Goal: Task Accomplishment & Management: Manage account settings

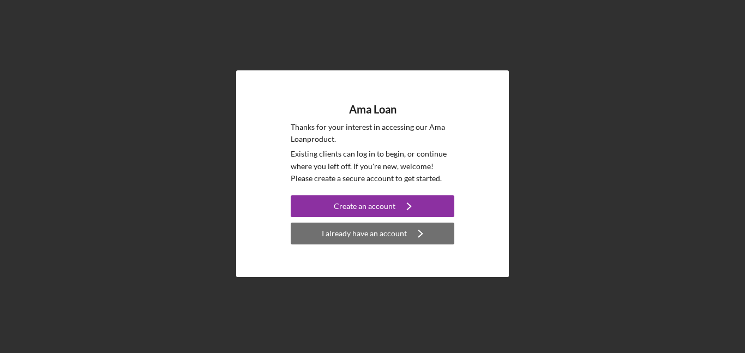
click at [415, 231] on icon "Icon/Navigate" at bounding box center [420, 233] width 27 height 27
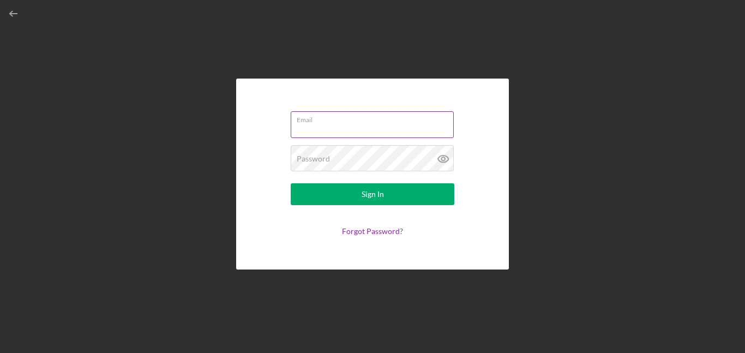
click at [367, 129] on input "Email" at bounding box center [372, 124] width 163 height 26
type input "[EMAIL_ADDRESS][DOMAIN_NAME]"
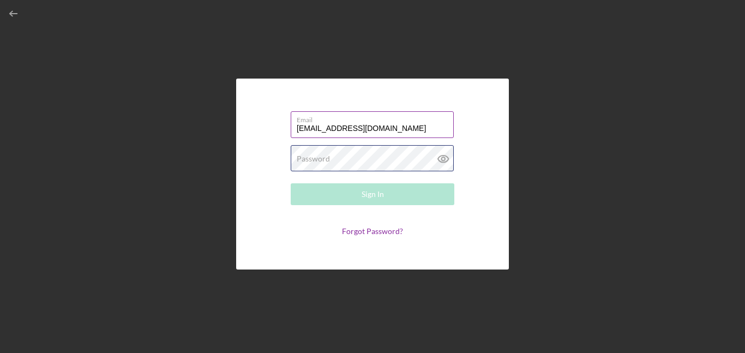
click at [381, 156] on div "Password Required" at bounding box center [373, 158] width 164 height 27
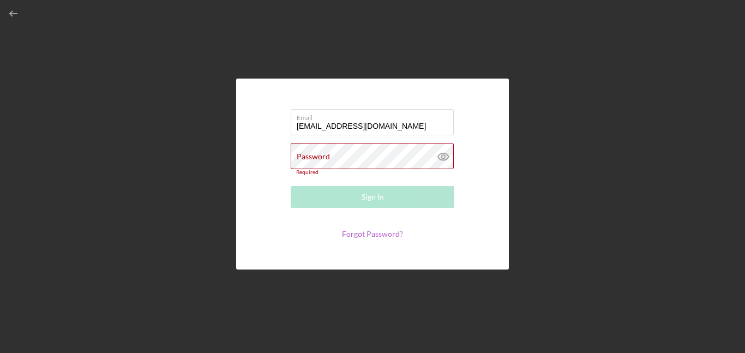
click at [378, 232] on link "Forgot Password?" at bounding box center [372, 233] width 61 height 9
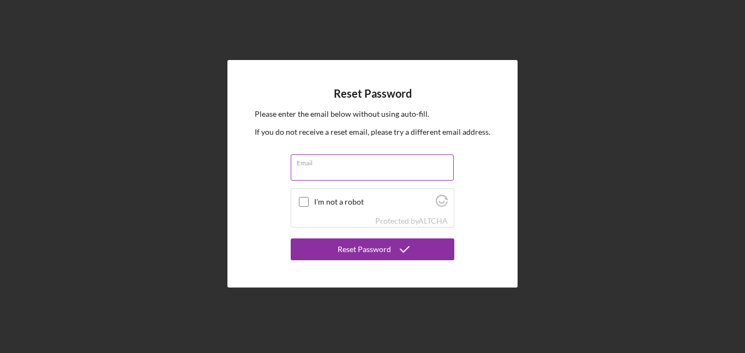
click at [309, 172] on input "Email" at bounding box center [372, 167] width 163 height 26
type input "[EMAIL_ADDRESS][DOMAIN_NAME]"
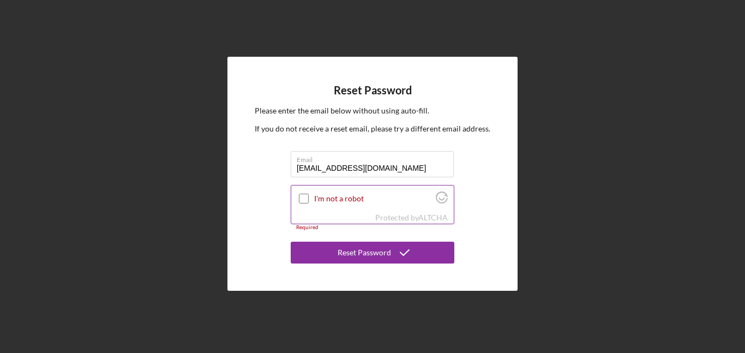
drag, startPoint x: 301, startPoint y: 200, endPoint x: 307, endPoint y: 204, distance: 7.1
click at [302, 200] on input "I'm not a robot" at bounding box center [304, 199] width 10 height 10
checkbox input "true"
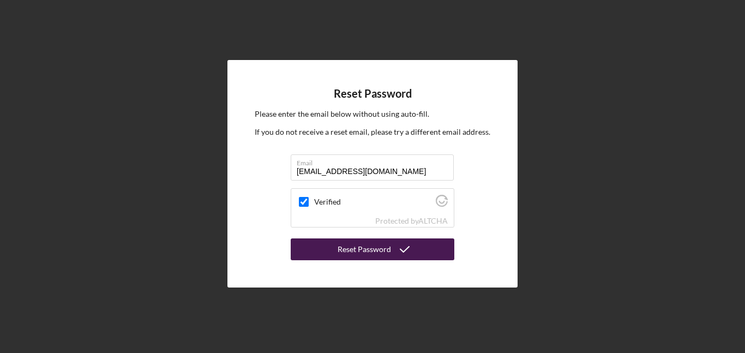
click at [372, 251] on div "Reset Password" at bounding box center [364, 249] width 53 height 22
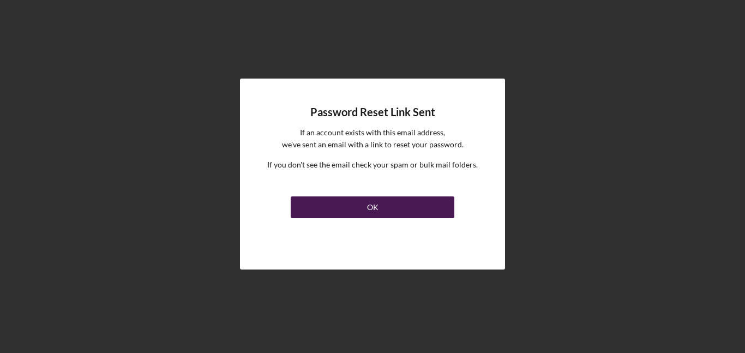
click at [383, 213] on button "OK" at bounding box center [373, 207] width 164 height 22
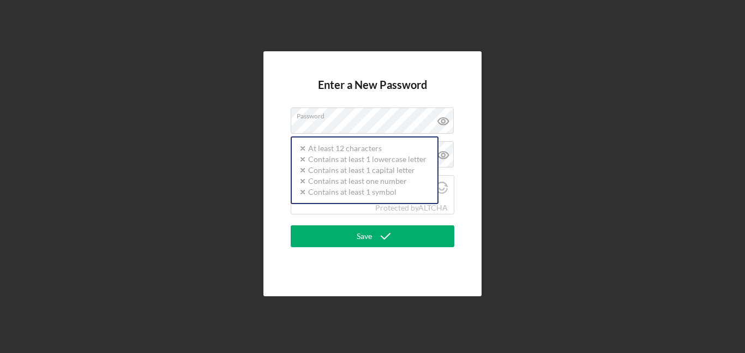
click at [361, 316] on div "Enter a New Password Password Icon/icon-validation-no At least 12 characters Ic…" at bounding box center [372, 173] width 734 height 347
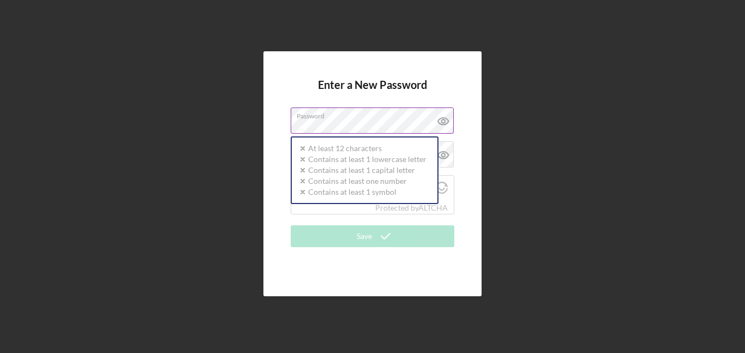
click at [361, 118] on label "Password" at bounding box center [375, 114] width 157 height 12
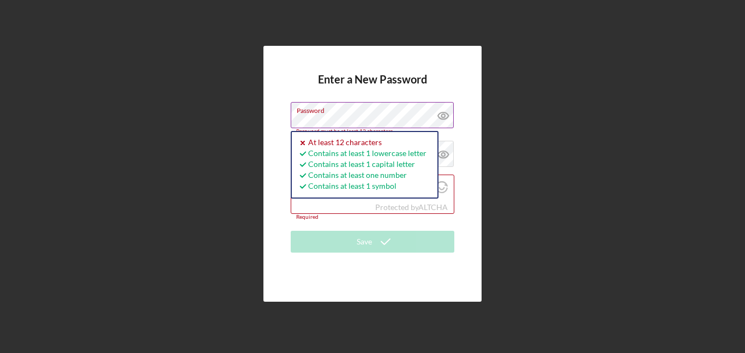
click at [445, 114] on icon at bounding box center [443, 115] width 27 height 27
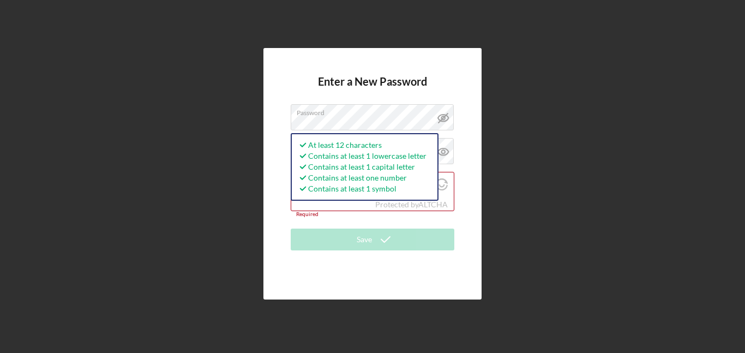
click at [349, 218] on form "Enter a New Password Password At least 12 characters Contains at least 1 lowerc…" at bounding box center [373, 173] width 164 height 196
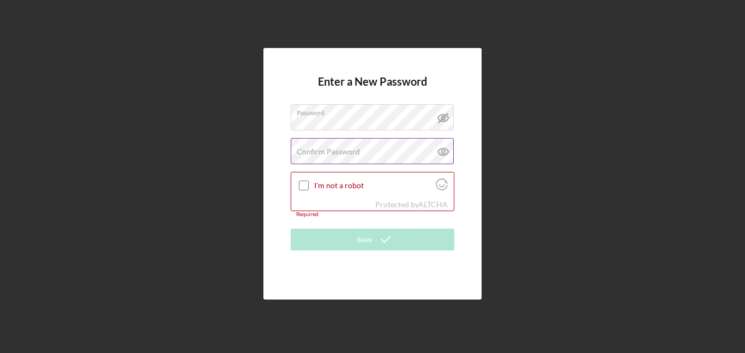
click at [335, 144] on div "Confirm Password Passwords do not match." at bounding box center [373, 151] width 164 height 27
click at [439, 153] on icon at bounding box center [443, 151] width 10 height 7
click at [300, 184] on input "I'm not a robot" at bounding box center [304, 186] width 10 height 10
checkbox input "true"
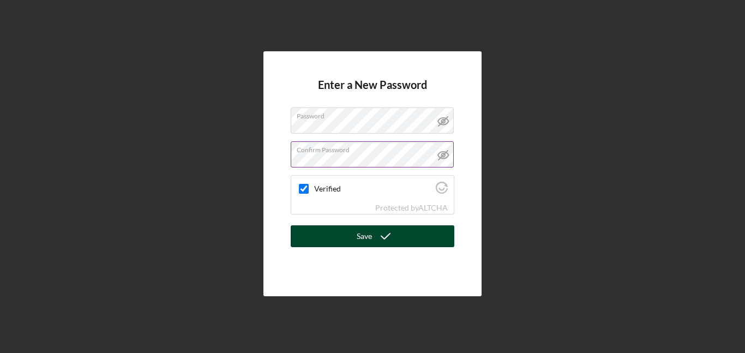
click at [329, 238] on button "Save" at bounding box center [373, 236] width 164 height 22
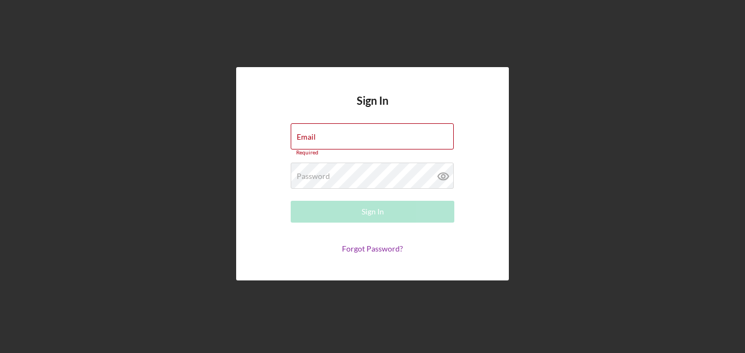
type input "[EMAIL_ADDRESS][DOMAIN_NAME]"
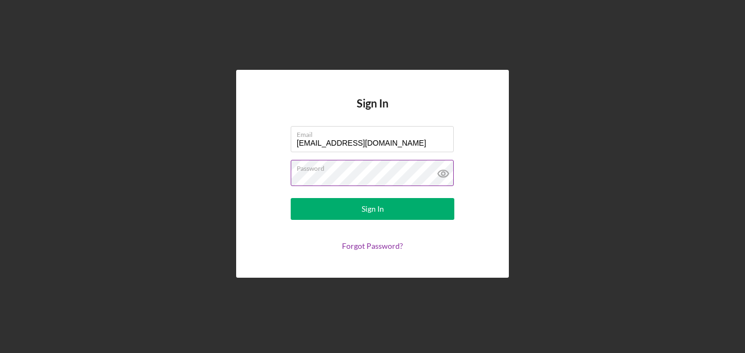
click at [444, 169] on icon at bounding box center [443, 173] width 27 height 27
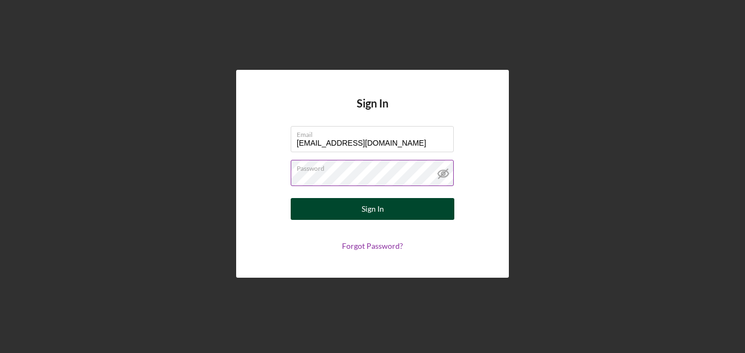
click at [417, 209] on button "Sign In" at bounding box center [373, 209] width 164 height 22
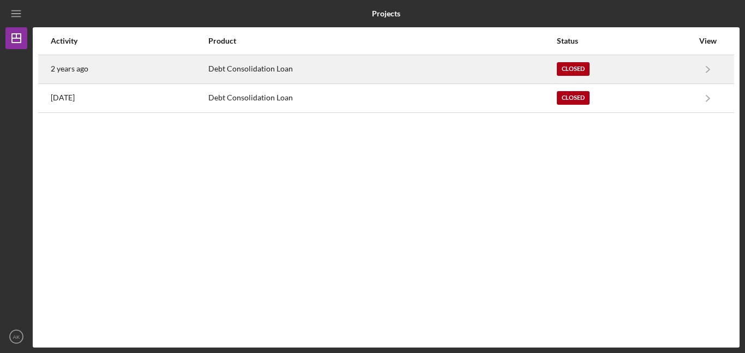
click at [622, 73] on div "Closed" at bounding box center [625, 69] width 136 height 27
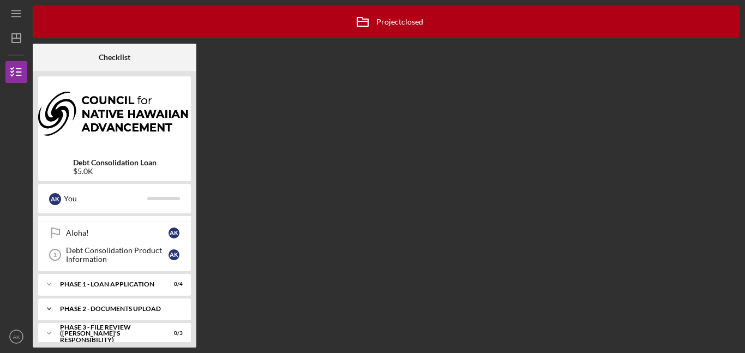
scroll to position [49, 0]
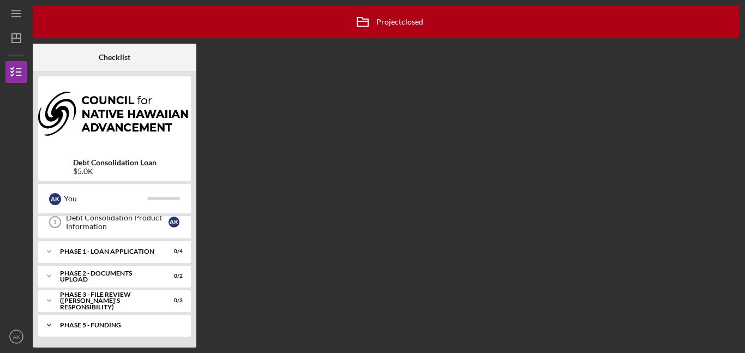
click at [112, 320] on div "Icon/Expander Phase 5 - Funding 0 / 1" at bounding box center [114, 325] width 153 height 22
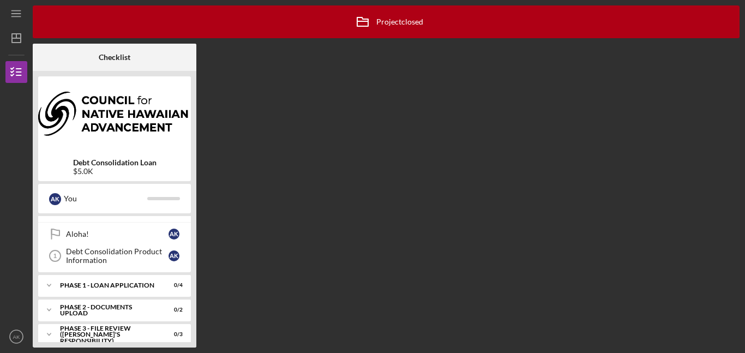
scroll to position [0, 0]
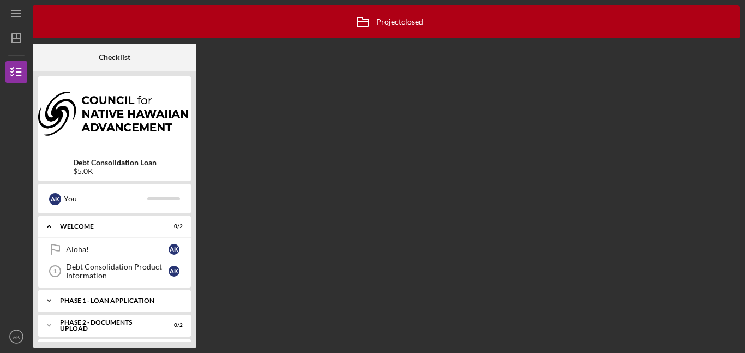
click at [122, 296] on div "Icon/Expander Phase 1 - Loan Application 0 / 4" at bounding box center [114, 301] width 153 height 22
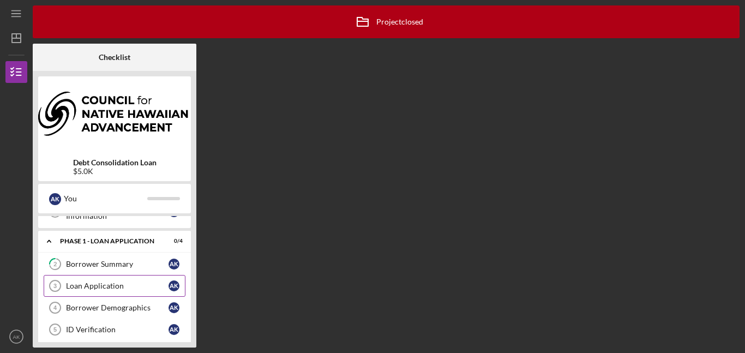
scroll to position [58, 0]
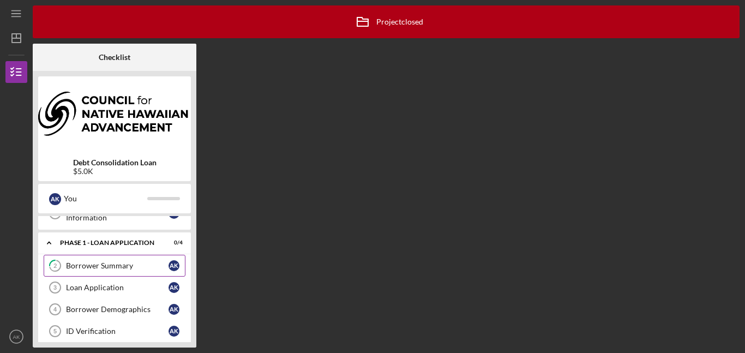
click at [121, 263] on div "Borrower Summary" at bounding box center [117, 265] width 103 height 9
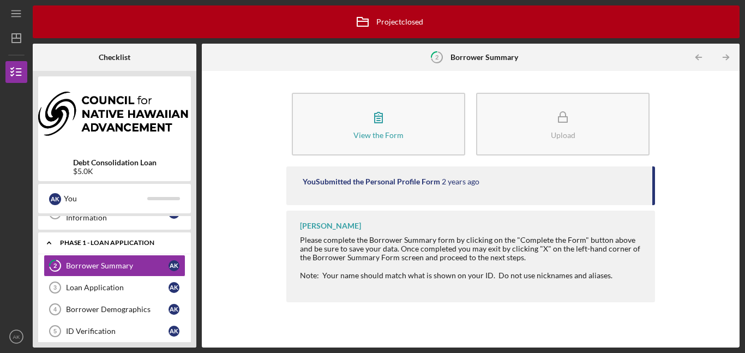
click at [137, 242] on div "Phase 1 - Loan Application" at bounding box center [118, 242] width 117 height 7
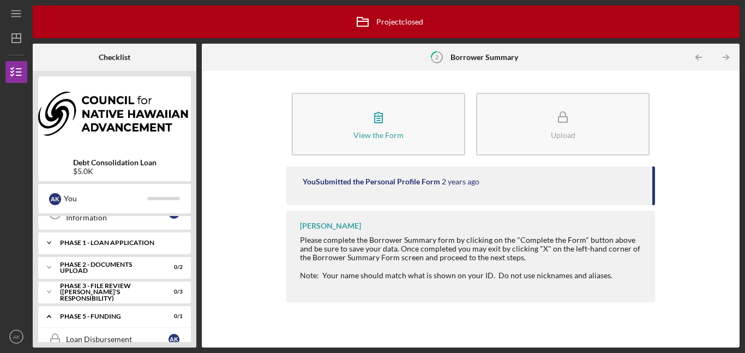
click at [129, 245] on div "Phase 1 - Loan Application" at bounding box center [118, 242] width 117 height 7
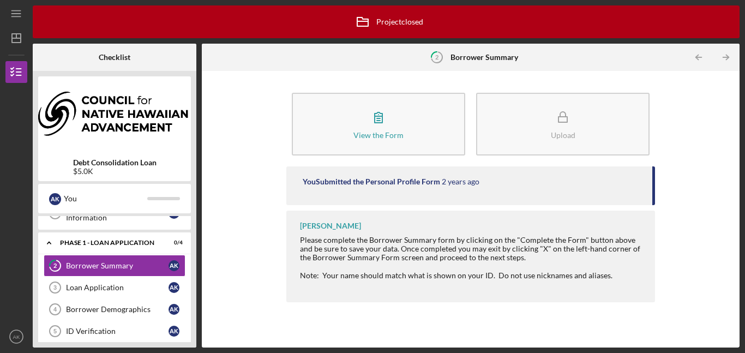
scroll to position [45, 0]
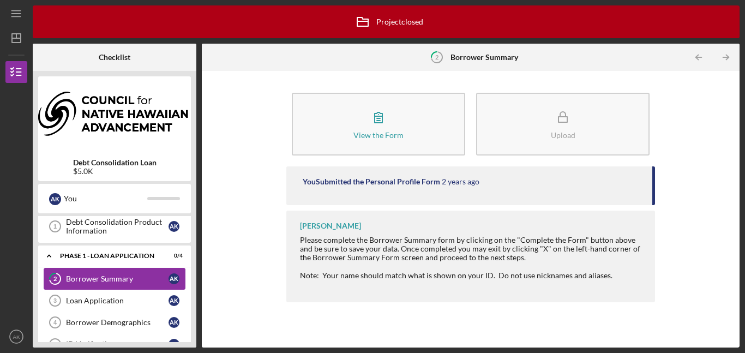
click at [143, 278] on div "Borrower Summary" at bounding box center [117, 278] width 103 height 9
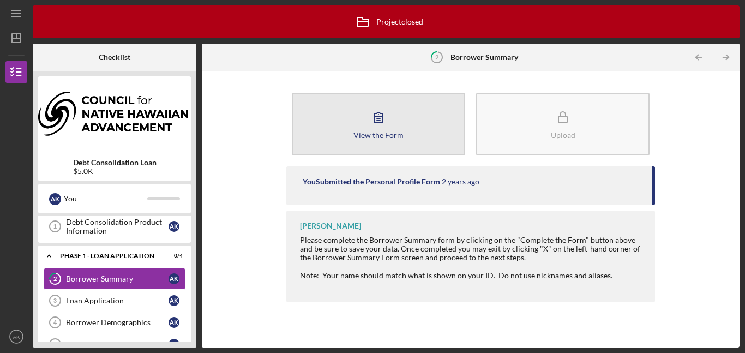
click at [384, 141] on button "View the Form Form" at bounding box center [378, 124] width 173 height 63
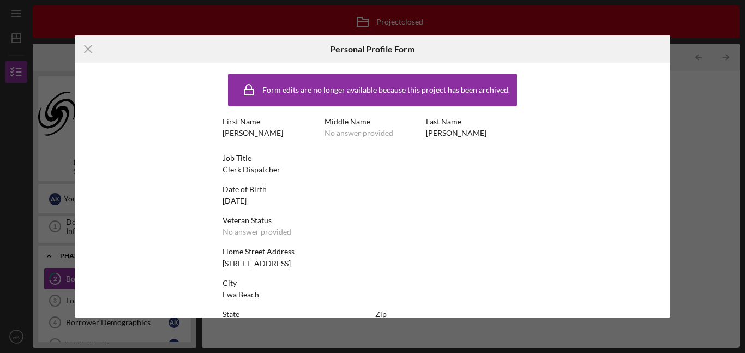
click at [88, 50] on icon "Icon/Menu Close" at bounding box center [88, 48] width 27 height 27
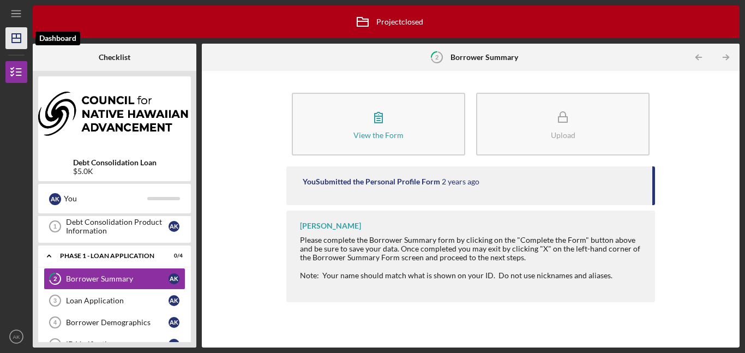
click at [20, 44] on icon "Icon/Dashboard" at bounding box center [16, 38] width 27 height 27
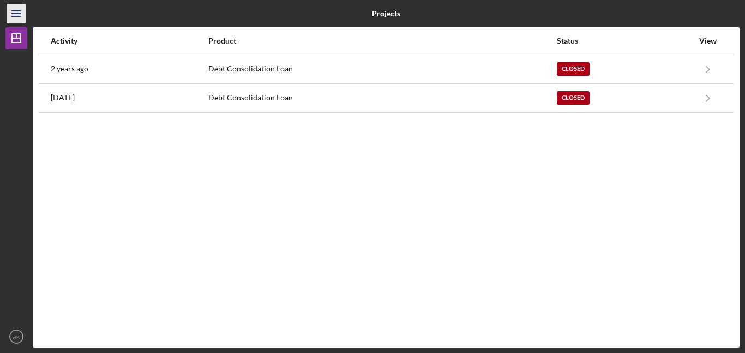
click at [13, 11] on icon "Icon/Menu" at bounding box center [16, 14] width 25 height 25
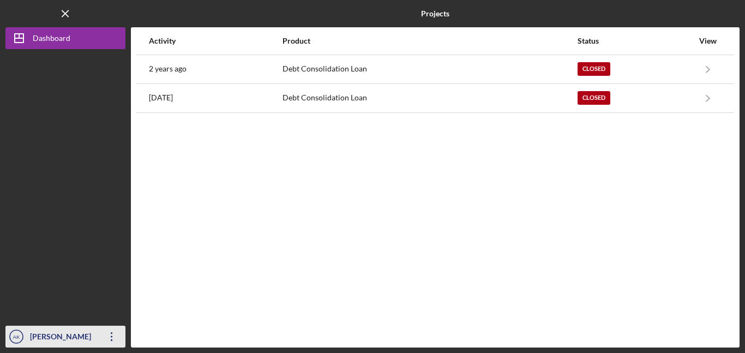
click at [57, 335] on div "Aimee Kobayashi" at bounding box center [62, 338] width 71 height 25
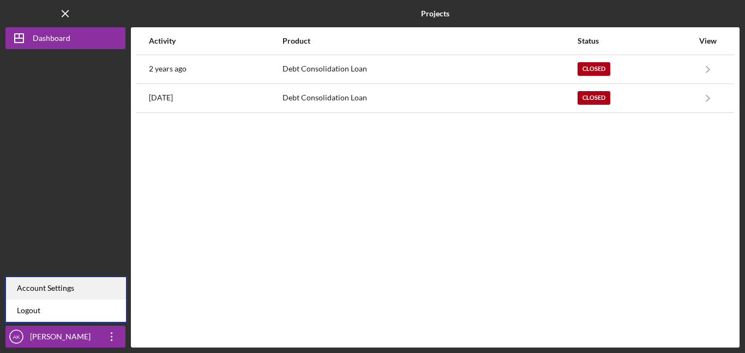
click at [50, 285] on div "Account Settings" at bounding box center [66, 288] width 120 height 22
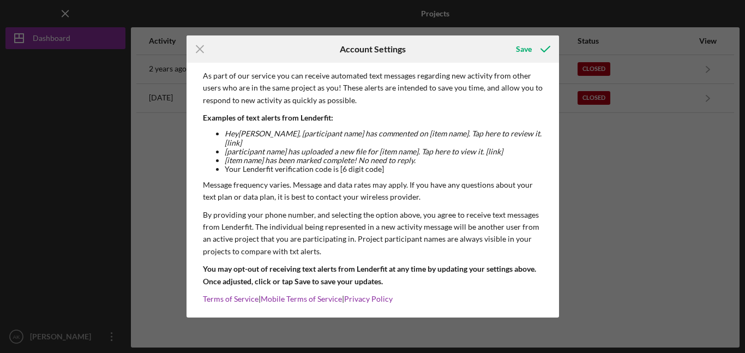
scroll to position [129, 0]
click at [528, 44] on div "Save" at bounding box center [524, 49] width 16 height 22
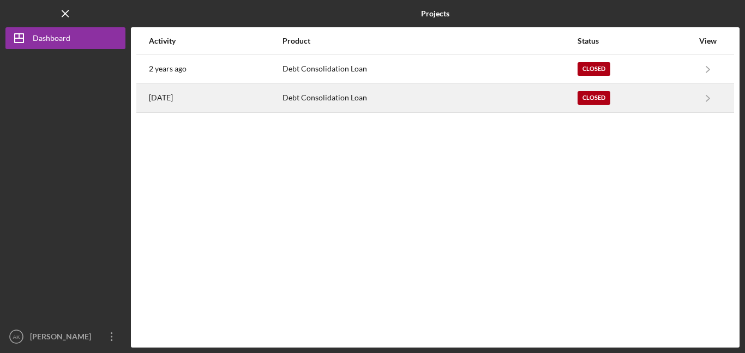
click at [351, 99] on div "Debt Consolidation Loan" at bounding box center [430, 98] width 294 height 27
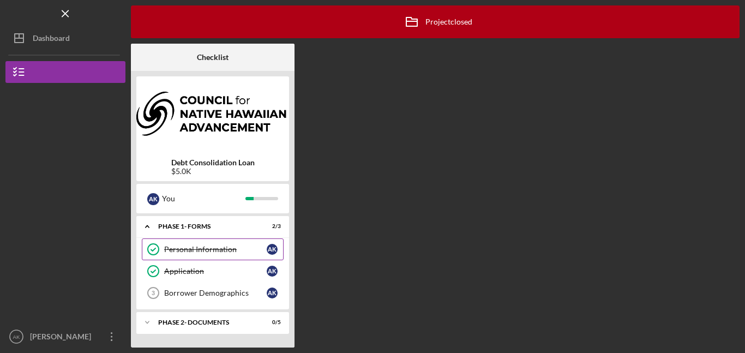
click at [219, 247] on div "Personal Information" at bounding box center [215, 249] width 103 height 9
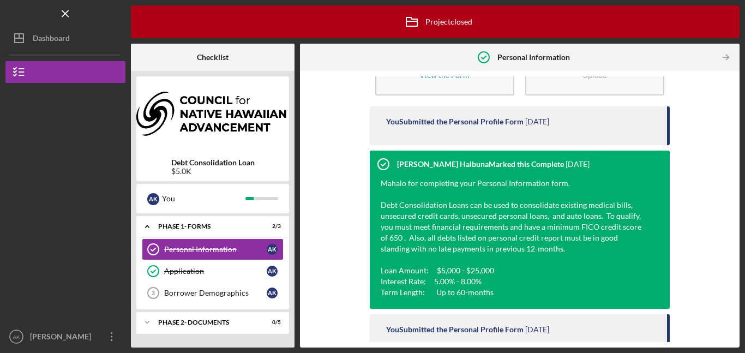
scroll to position [175, 0]
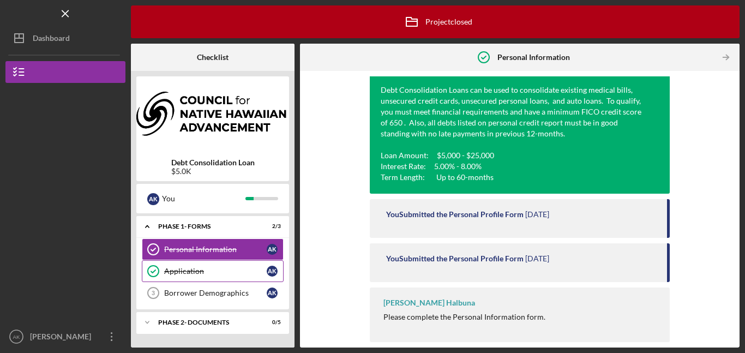
click at [224, 279] on link "Application Application A K" at bounding box center [213, 271] width 142 height 22
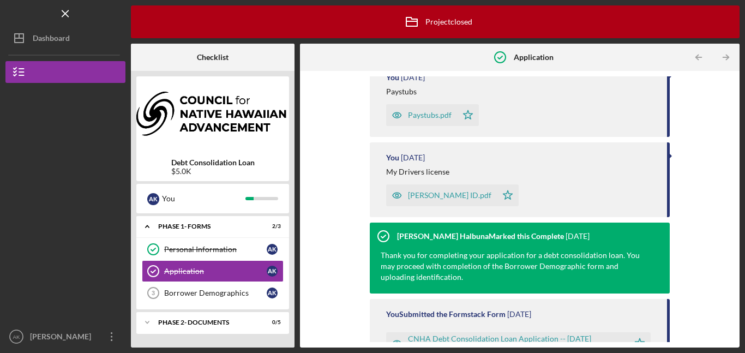
scroll to position [508, 0]
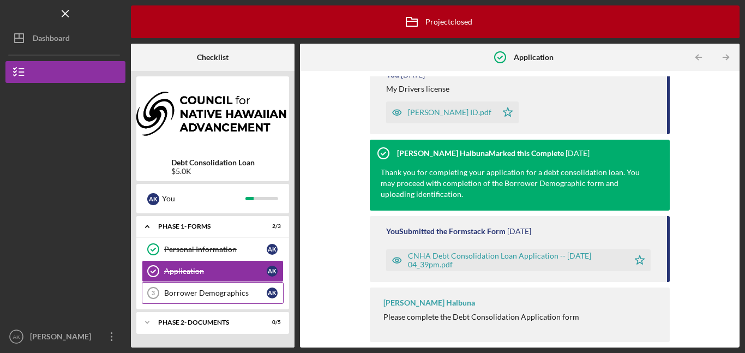
click at [230, 301] on link "Borrower Demographics 3 Borrower Demographics A K" at bounding box center [213, 293] width 142 height 22
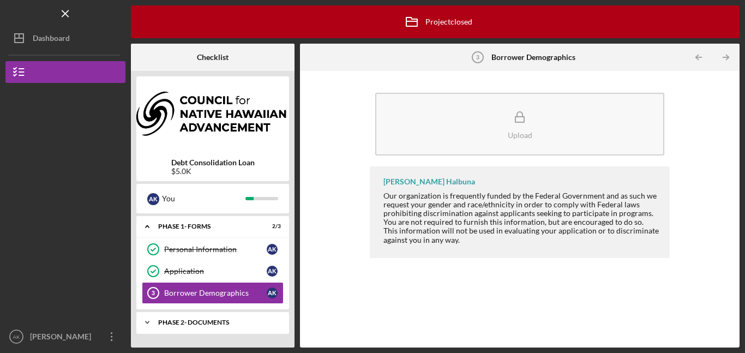
click at [244, 322] on div "Phase 2- DOCUMENTS" at bounding box center [216, 322] width 117 height 7
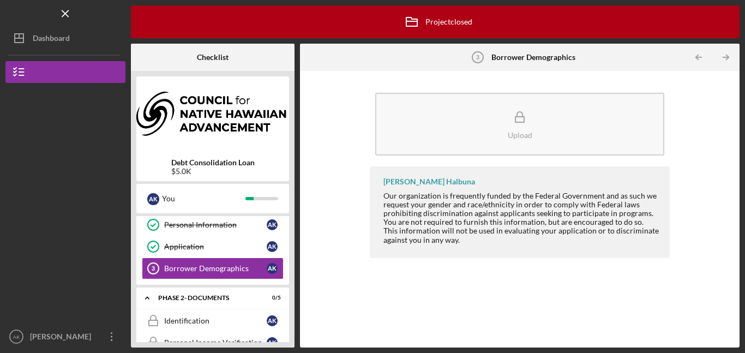
scroll to position [112, 0]
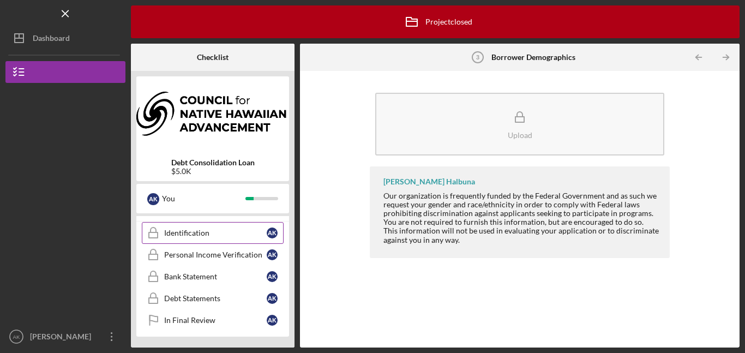
click at [236, 240] on link "Identification Identification A K" at bounding box center [213, 233] width 142 height 22
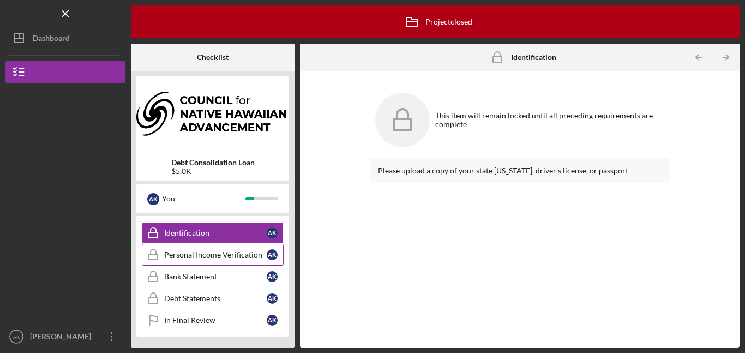
click at [234, 255] on div "Personal Income Verification" at bounding box center [215, 254] width 103 height 9
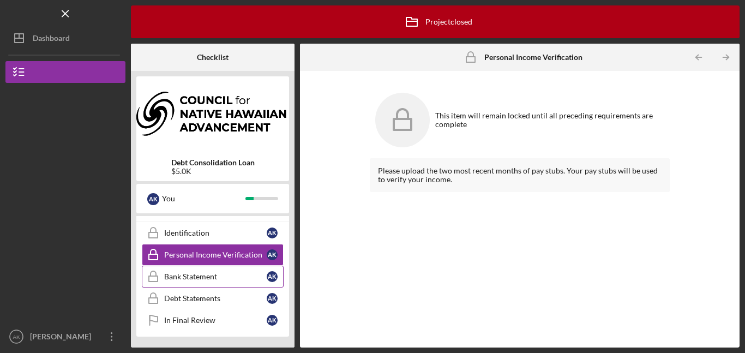
click at [227, 275] on div "Bank Statement" at bounding box center [215, 276] width 103 height 9
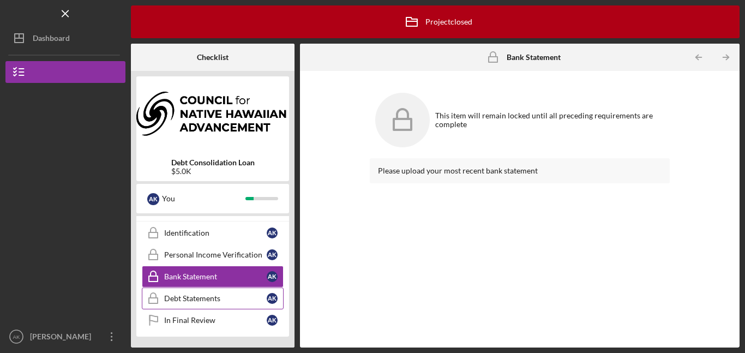
click at [244, 304] on link "Debt Statements Debt Statements A K" at bounding box center [213, 298] width 142 height 22
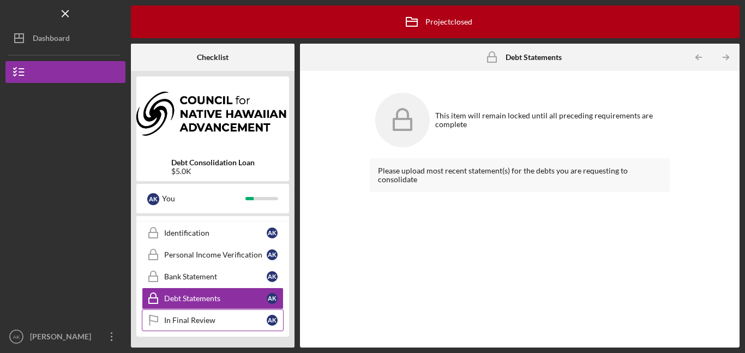
click at [232, 314] on link "In Final Review In Final Review A K" at bounding box center [213, 320] width 142 height 22
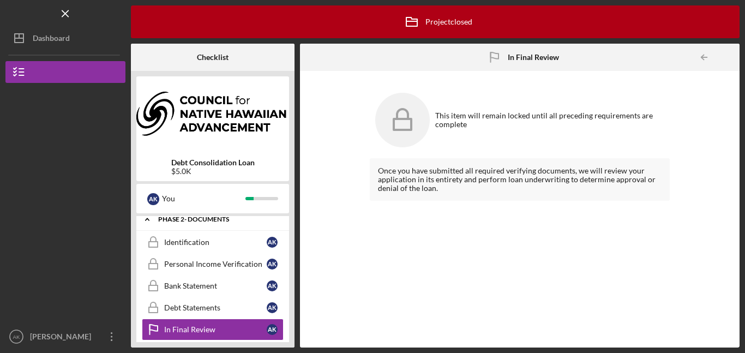
scroll to position [63, 0]
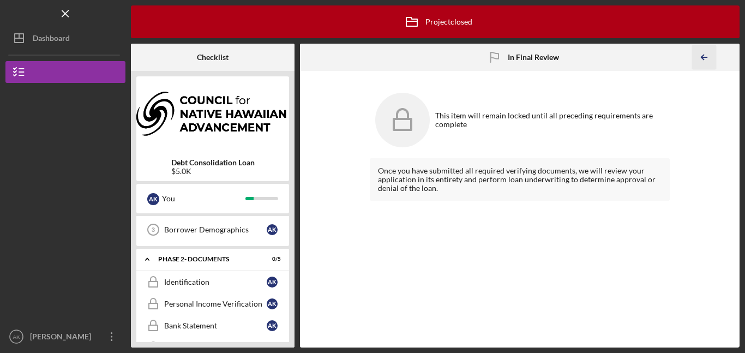
click at [700, 60] on icon "Icon/Table Pagination Arrow" at bounding box center [704, 57] width 25 height 25
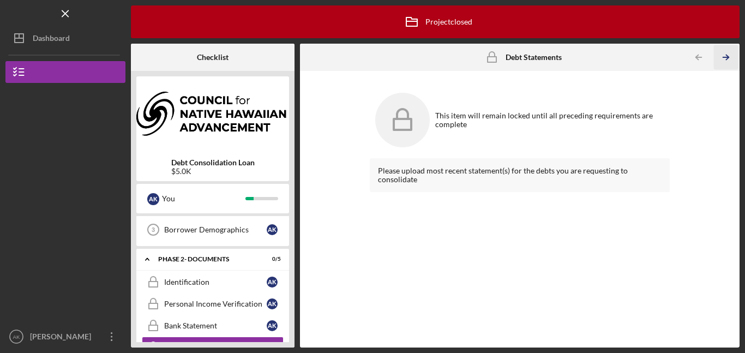
click at [728, 55] on icon "Icon/Table Pagination Arrow" at bounding box center [726, 57] width 25 height 25
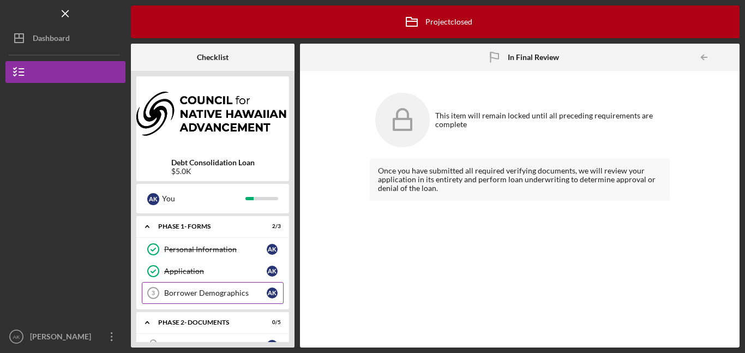
click at [217, 293] on div "Borrower Demographics" at bounding box center [215, 293] width 103 height 9
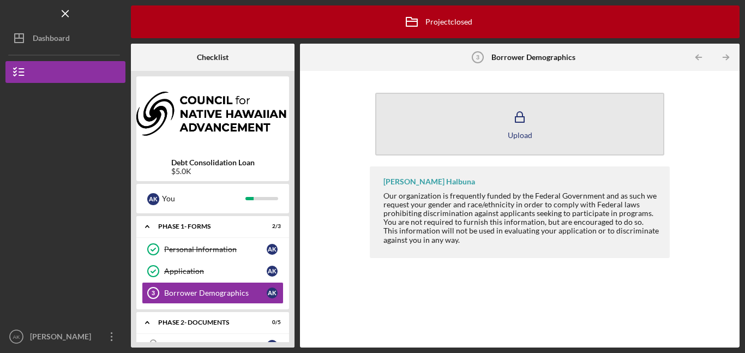
click at [450, 129] on button "Upload" at bounding box center [519, 124] width 289 height 63
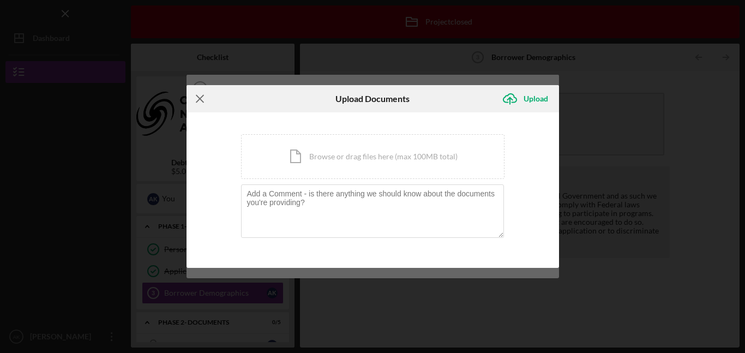
click at [202, 101] on icon "Icon/Menu Close" at bounding box center [200, 98] width 27 height 27
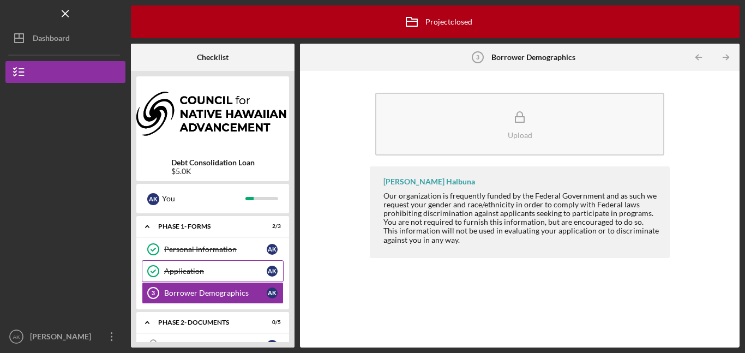
click at [227, 271] on div "Application" at bounding box center [215, 271] width 103 height 9
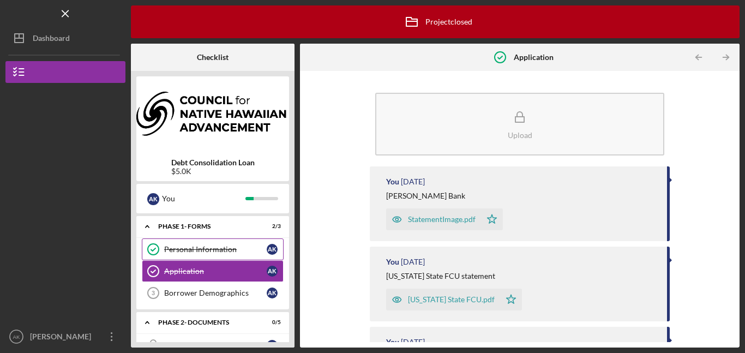
click at [223, 250] on div "Personal Information" at bounding box center [215, 249] width 103 height 9
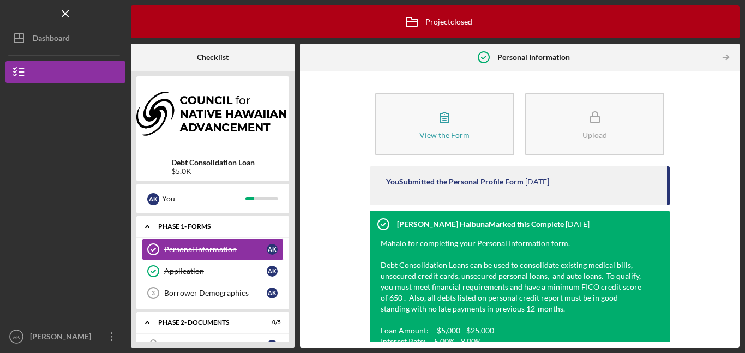
click at [229, 217] on div "Icon/Expander Phase 1- FORMS 2 / 3" at bounding box center [212, 226] width 153 height 22
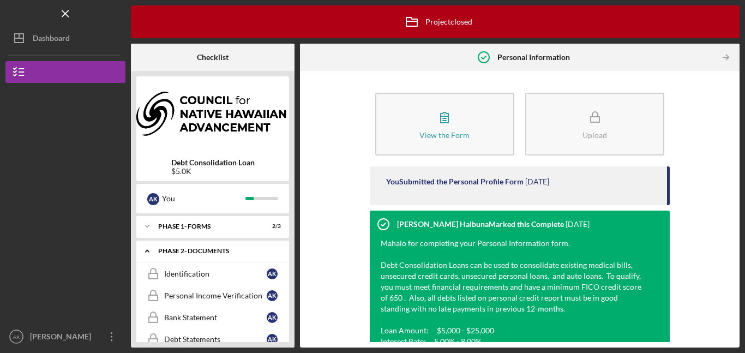
click at [222, 251] on div "Phase 2- DOCUMENTS" at bounding box center [216, 251] width 117 height 7
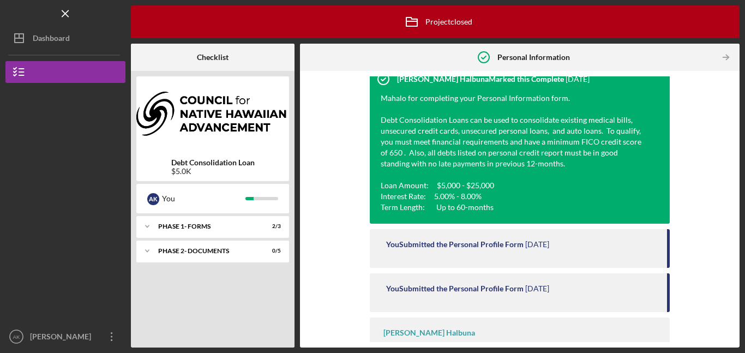
scroll to position [160, 0]
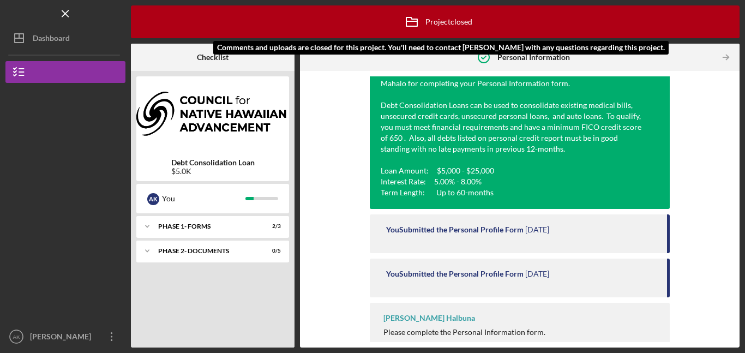
click at [459, 26] on div "Icon/Archived Project closed Icon/Info" at bounding box center [435, 21] width 74 height 27
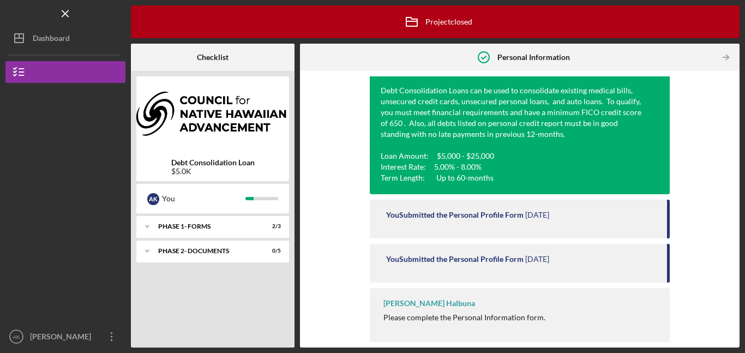
scroll to position [175, 0]
click at [498, 320] on div "Please complete the Personal Information form." at bounding box center [464, 317] width 162 height 9
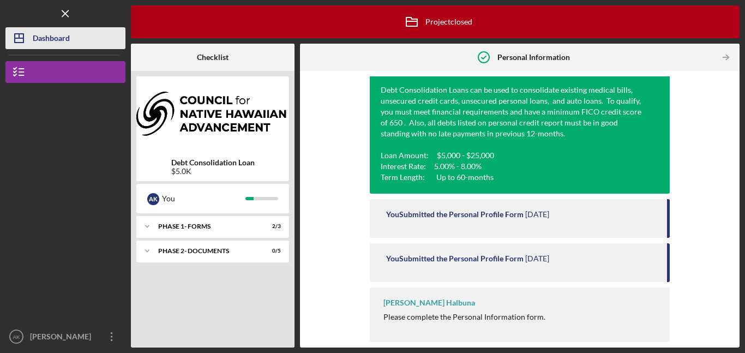
click at [85, 43] on button "Icon/Dashboard Dashboard" at bounding box center [65, 38] width 120 height 22
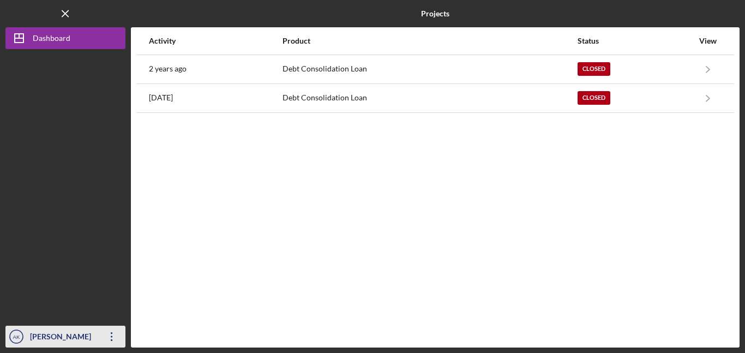
click at [87, 337] on div "Aimee Kobayashi" at bounding box center [62, 338] width 71 height 25
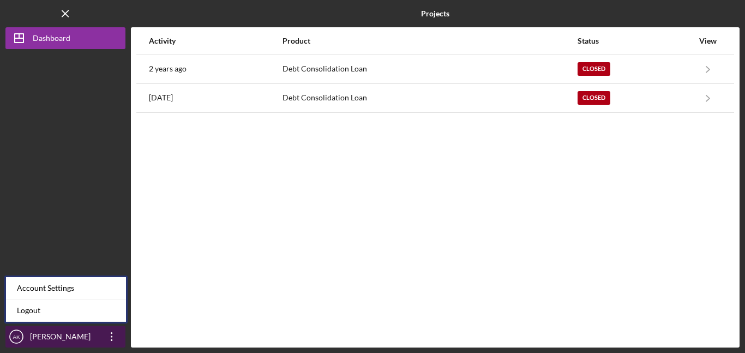
click at [115, 332] on icon "Icon/Overflow" at bounding box center [111, 336] width 27 height 27
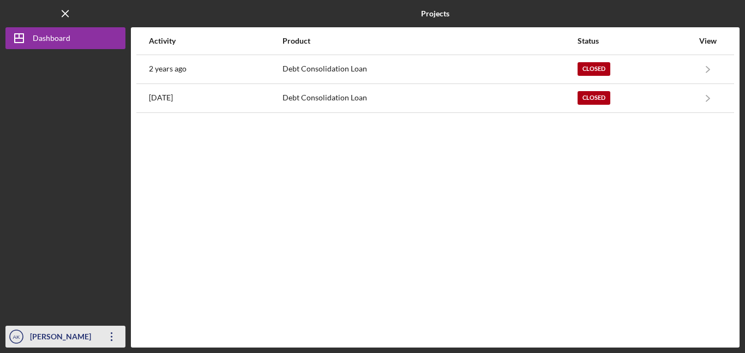
click at [115, 332] on icon "Icon/Overflow" at bounding box center [111, 336] width 27 height 27
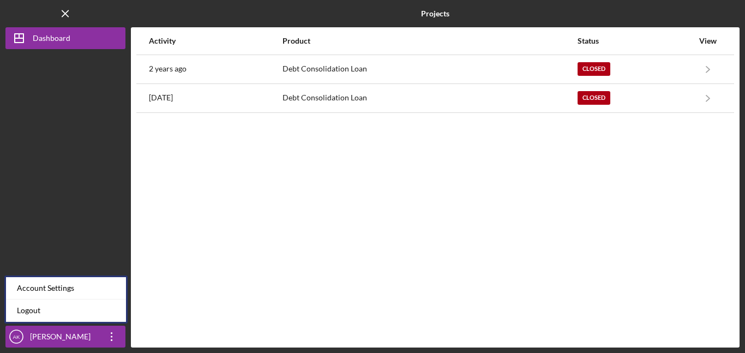
click at [51, 78] on div at bounding box center [65, 187] width 120 height 277
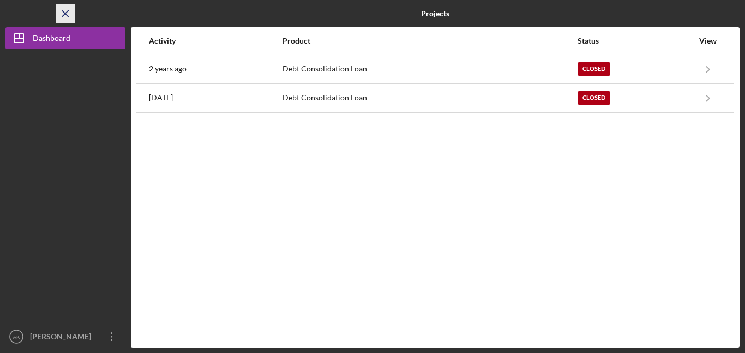
click at [67, 14] on icon "Icon/Menu Close" at bounding box center [65, 14] width 25 height 25
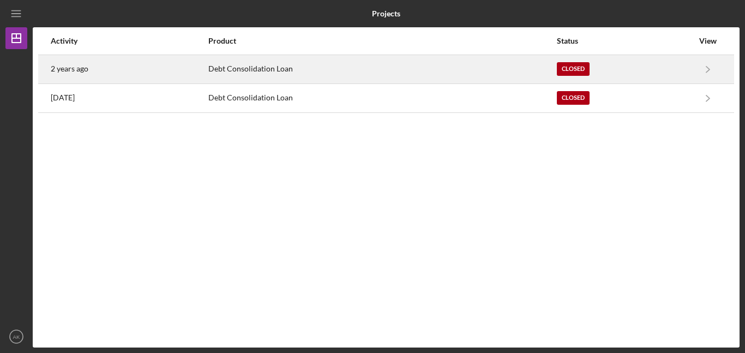
click at [664, 70] on div "Closed" at bounding box center [625, 69] width 136 height 27
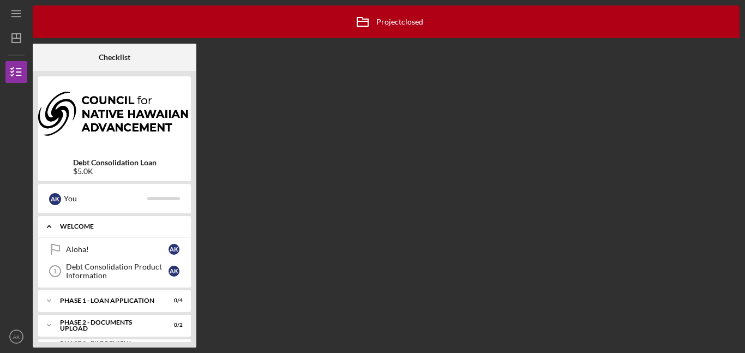
click at [132, 225] on div "WELCOME" at bounding box center [118, 226] width 117 height 7
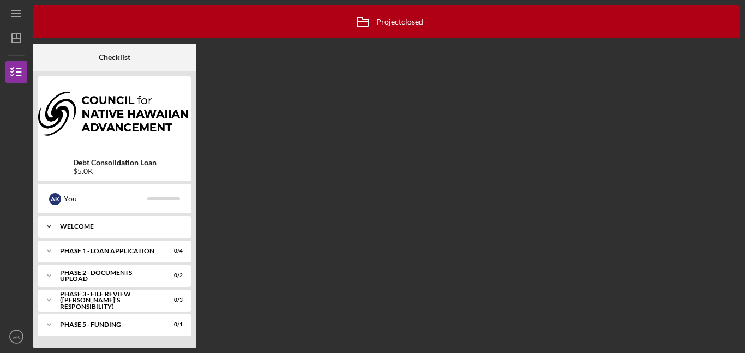
click at [115, 230] on div "Icon/Expander WELCOME 0 / 2" at bounding box center [114, 226] width 153 height 22
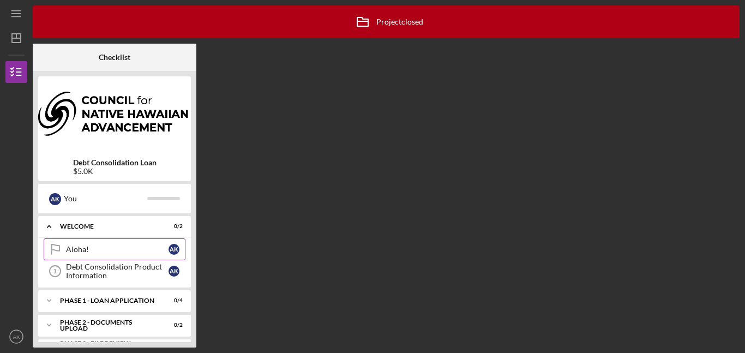
click at [105, 251] on div "Aloha!" at bounding box center [117, 249] width 103 height 9
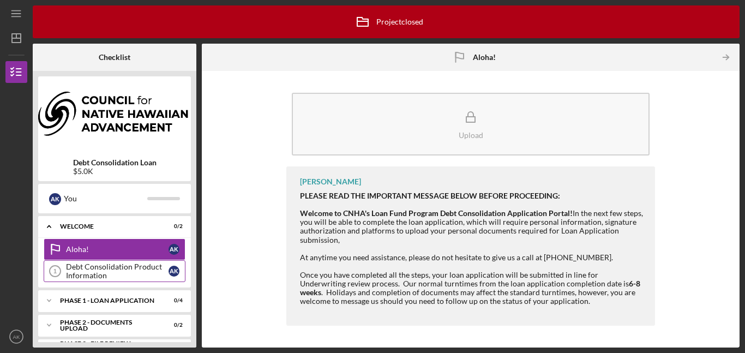
click at [135, 278] on div "Debt Consolidation Product Information" at bounding box center [117, 270] width 103 height 17
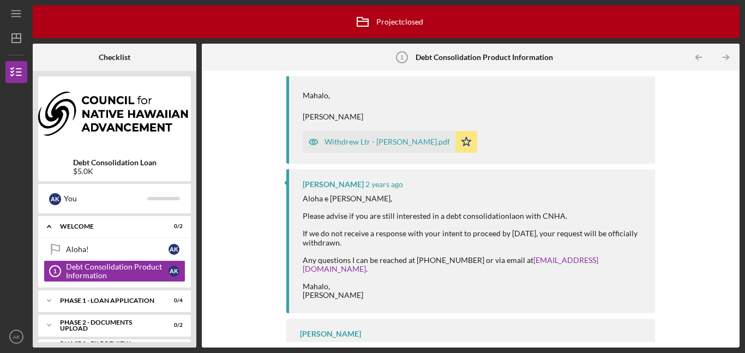
scroll to position [224, 0]
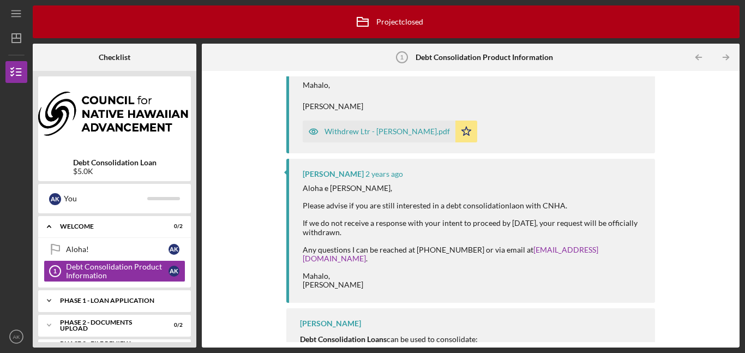
click at [146, 301] on div "Phase 1 - Loan Application" at bounding box center [118, 300] width 117 height 7
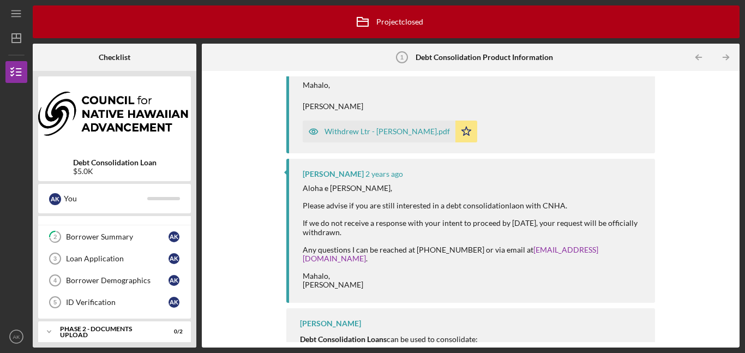
scroll to position [69, 0]
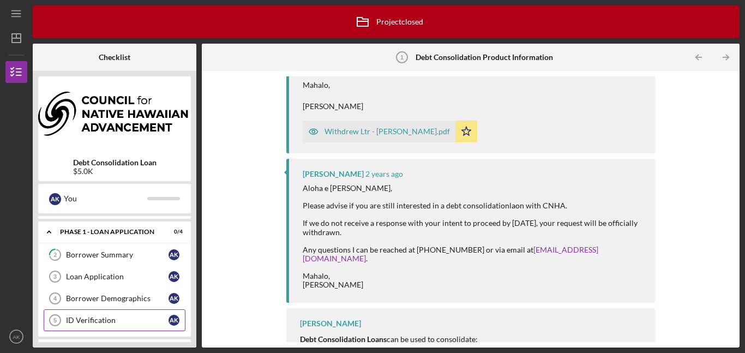
click at [137, 317] on div "ID Verification" at bounding box center [117, 320] width 103 height 9
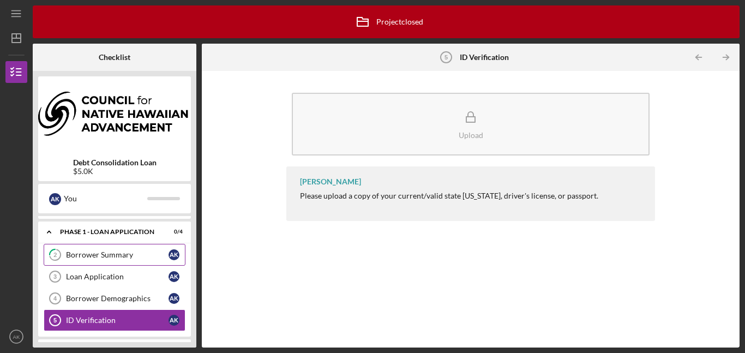
click at [141, 254] on div "Borrower Summary" at bounding box center [117, 254] width 103 height 9
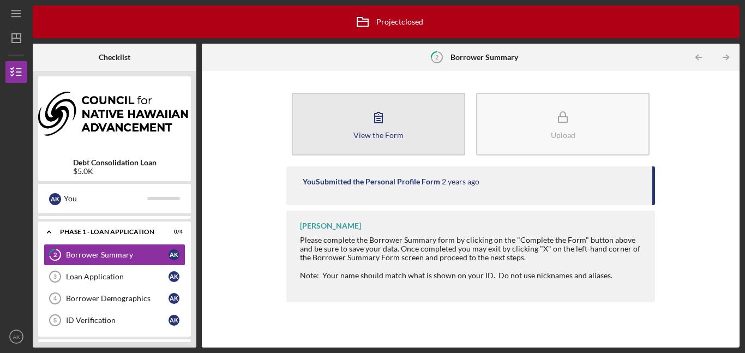
click at [420, 141] on button "View the Form Form" at bounding box center [378, 124] width 173 height 63
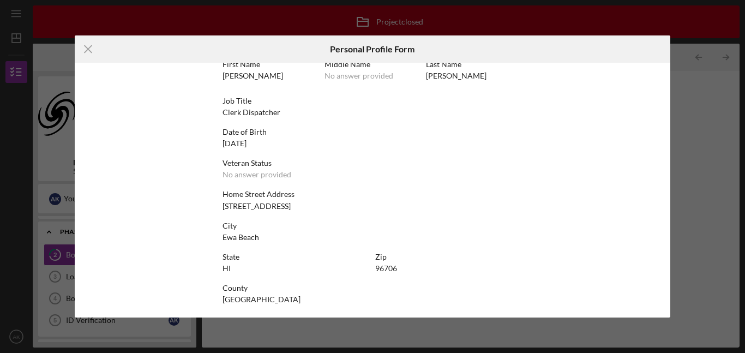
scroll to position [60, 0]
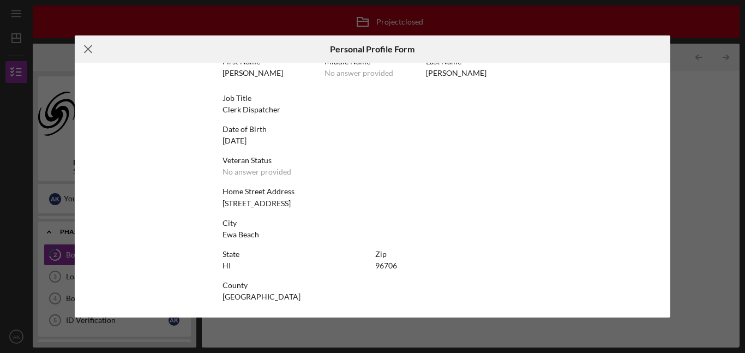
click at [90, 55] on icon "Icon/Menu Close" at bounding box center [88, 48] width 27 height 27
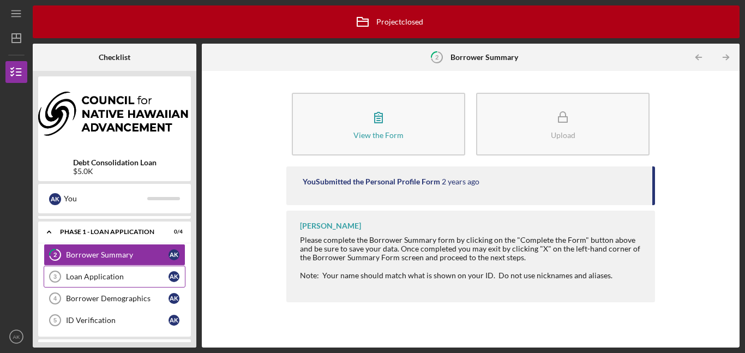
click at [116, 272] on link "Loan Application 3 Loan Application A K" at bounding box center [115, 277] width 142 height 22
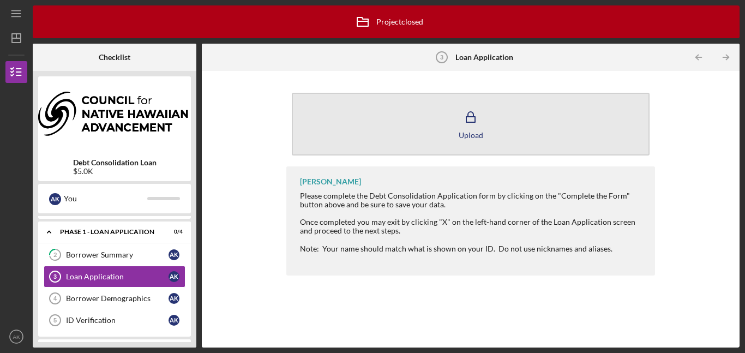
click at [356, 132] on button "Upload" at bounding box center [471, 124] width 358 height 63
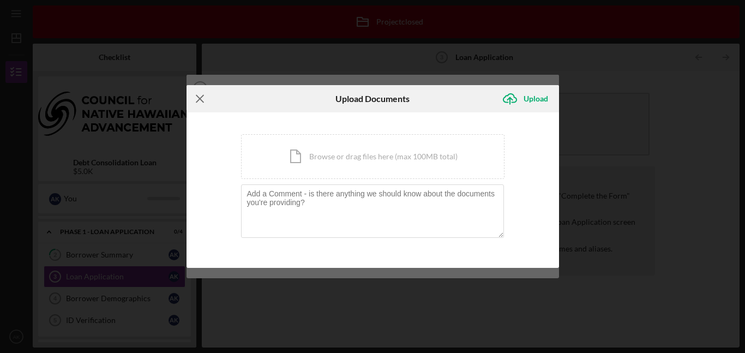
click at [199, 97] on line at bounding box center [199, 98] width 7 height 7
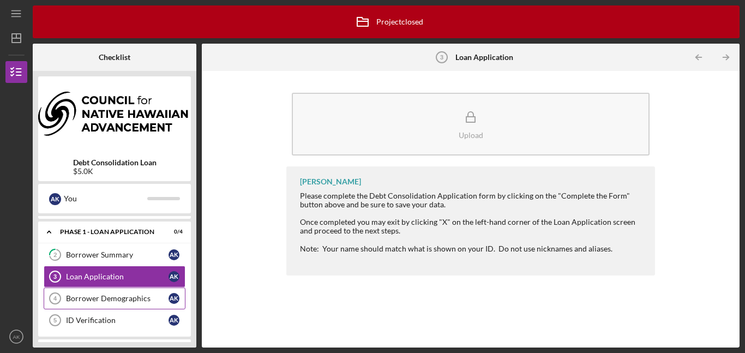
click at [154, 299] on div "Borrower Demographics" at bounding box center [117, 298] width 103 height 9
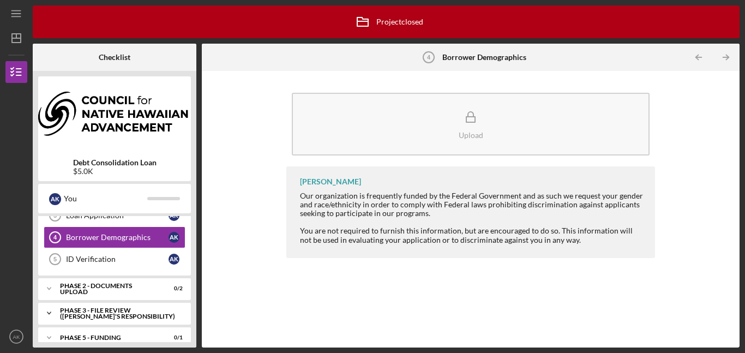
scroll to position [142, 0]
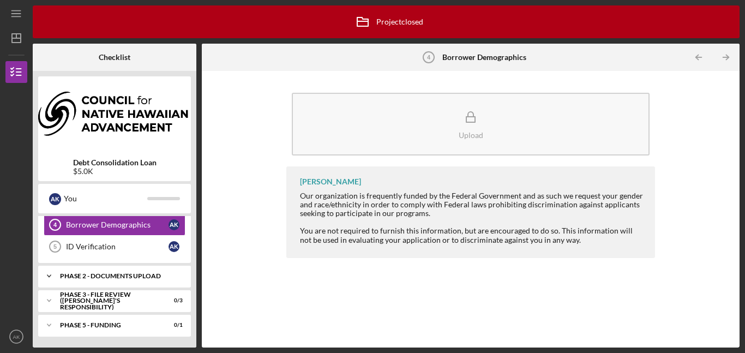
click at [134, 273] on div "Phase 2 - DOCUMENTS UPLOAD" at bounding box center [118, 276] width 117 height 7
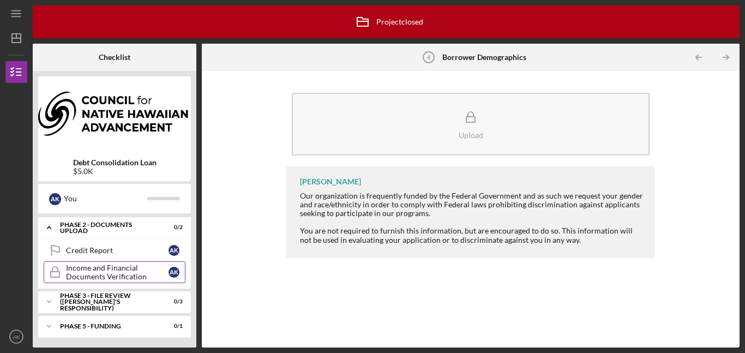
scroll to position [192, 0]
click at [119, 243] on link "Credit Report Credit Report A K" at bounding box center [115, 249] width 142 height 22
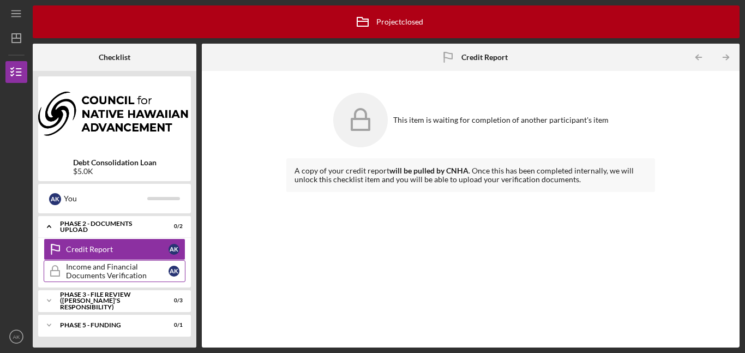
click at [128, 267] on div "Income and Financial Documents Verification" at bounding box center [117, 270] width 103 height 17
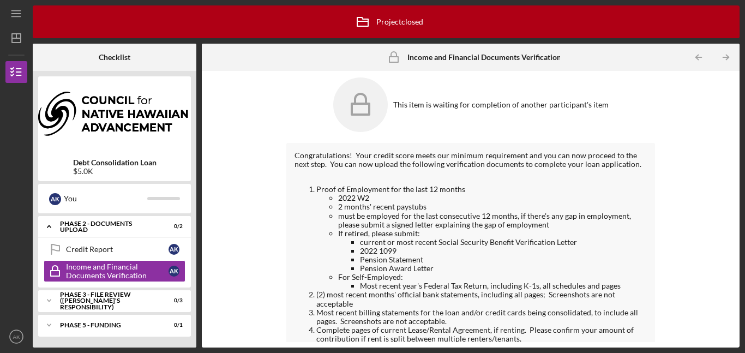
scroll to position [94, 0]
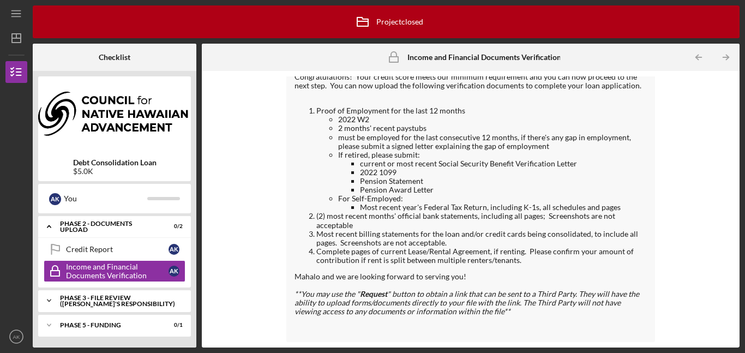
click at [126, 302] on div "PHASE 3 - FILE REVIEW (Lender's Responsibility)" at bounding box center [118, 301] width 117 height 13
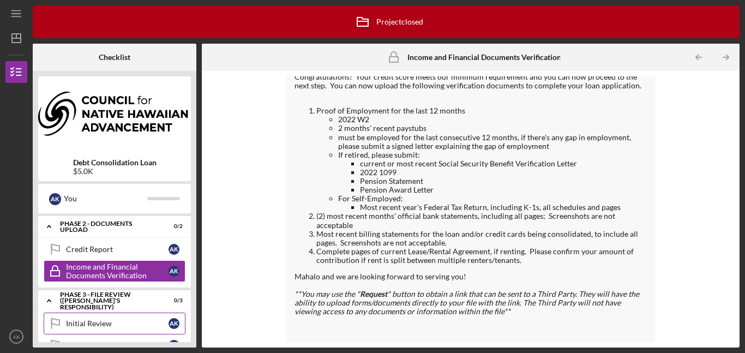
click at [111, 323] on div "Initial Review" at bounding box center [117, 323] width 103 height 9
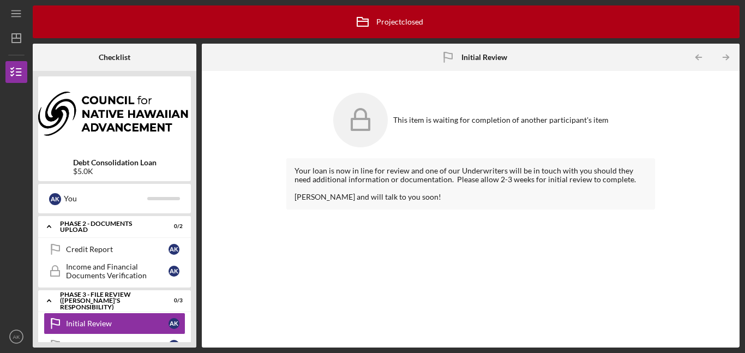
click at [376, 133] on icon at bounding box center [360, 120] width 55 height 55
drag, startPoint x: 452, startPoint y: 62, endPoint x: 452, endPoint y: 73, distance: 11.5
click at [452, 67] on icon "Initial Review" at bounding box center [447, 57] width 27 height 27
click at [456, 138] on div "This item is waiting for completion of another participant's item" at bounding box center [470, 119] width 369 height 65
click at [373, 202] on div "Your loan is now in line for review and one of our Underwriters will be in touc…" at bounding box center [470, 183] width 369 height 51
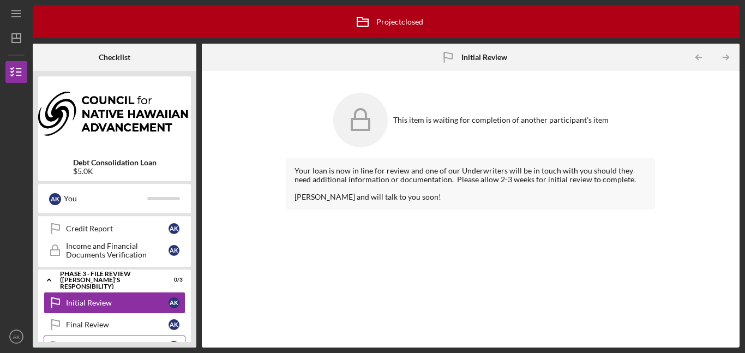
scroll to position [263, 0]
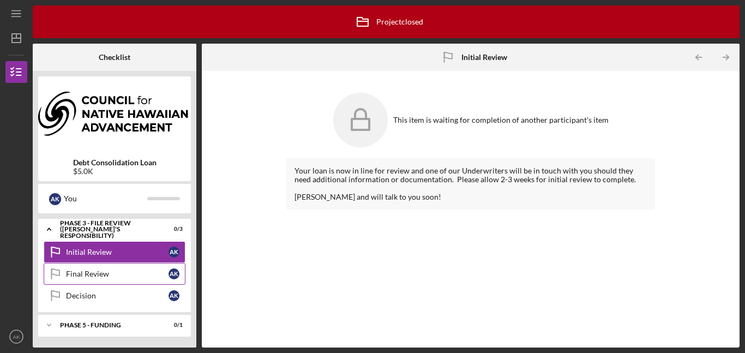
click at [142, 275] on div "Final Review" at bounding box center [117, 273] width 103 height 9
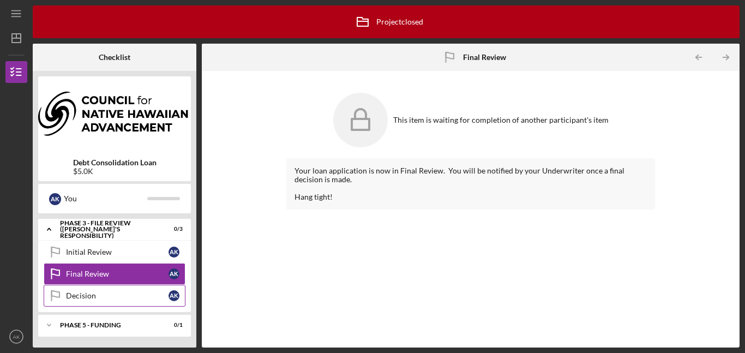
click at [129, 303] on link "Decision Decision A K" at bounding box center [115, 296] width 142 height 22
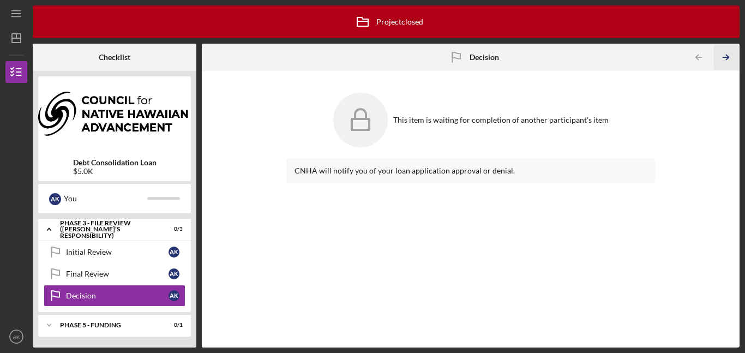
click at [723, 61] on icon "Icon/Table Pagination Arrow" at bounding box center [726, 57] width 25 height 25
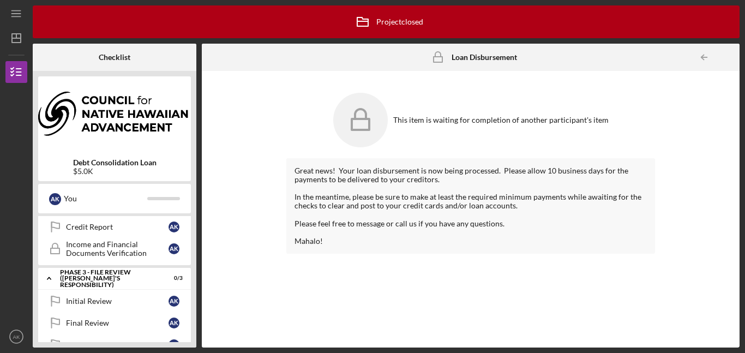
scroll to position [141, 0]
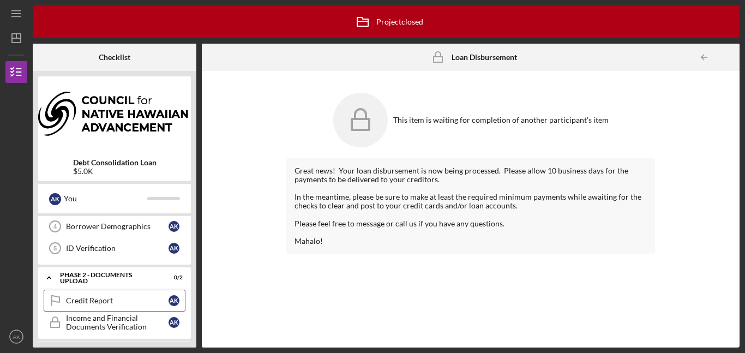
click at [135, 298] on div "Credit Report" at bounding box center [117, 300] width 103 height 9
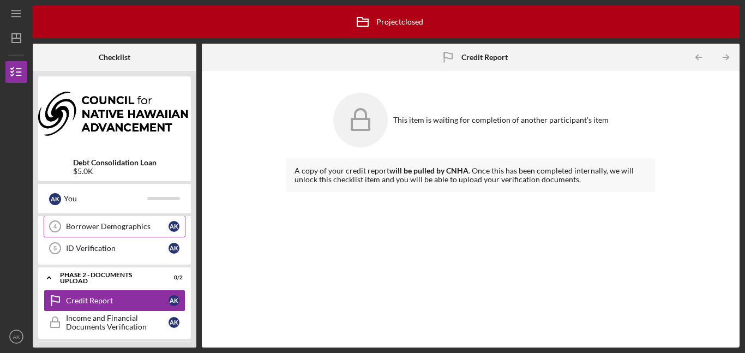
click at [146, 232] on link "Borrower Demographics 4 Borrower Demographics A K" at bounding box center [115, 226] width 142 height 22
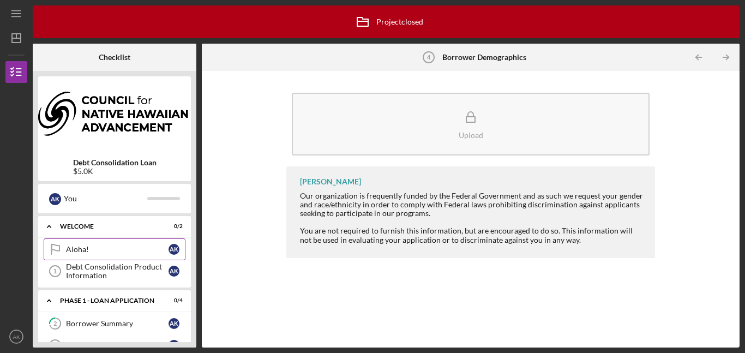
click at [134, 251] on div "Aloha!" at bounding box center [117, 249] width 103 height 9
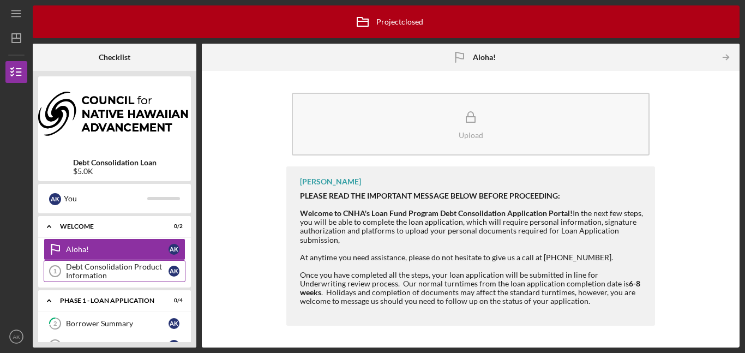
click at [134, 267] on div "Debt Consolidation Product Information" at bounding box center [117, 270] width 103 height 17
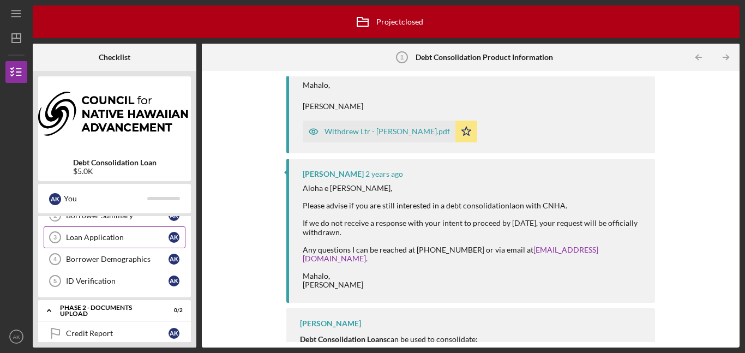
scroll to position [107, 0]
click at [110, 244] on link "Loan Application 3 Loan Application A K" at bounding box center [115, 238] width 142 height 22
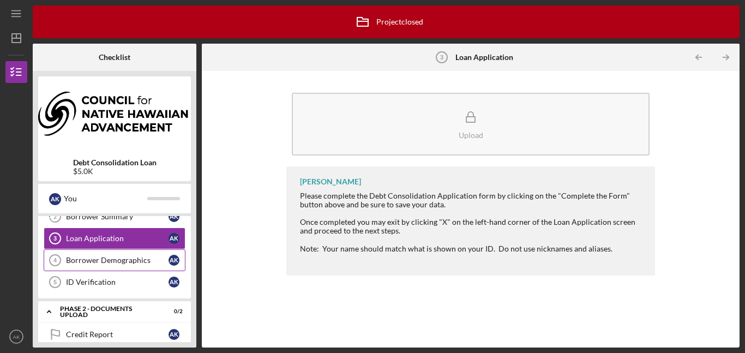
click at [119, 268] on link "Borrower Demographics 4 Borrower Demographics A K" at bounding box center [115, 260] width 142 height 22
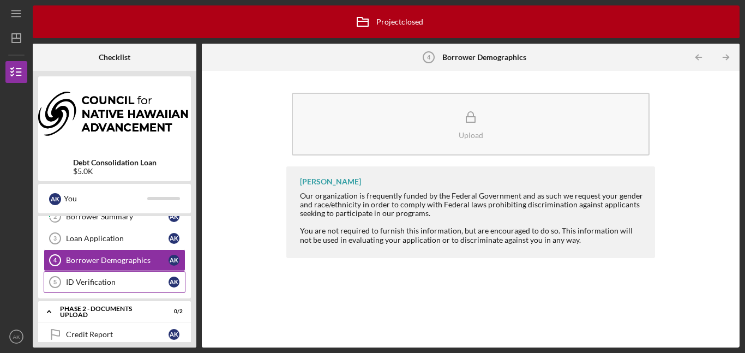
click at [112, 278] on div "ID Verification" at bounding box center [117, 282] width 103 height 9
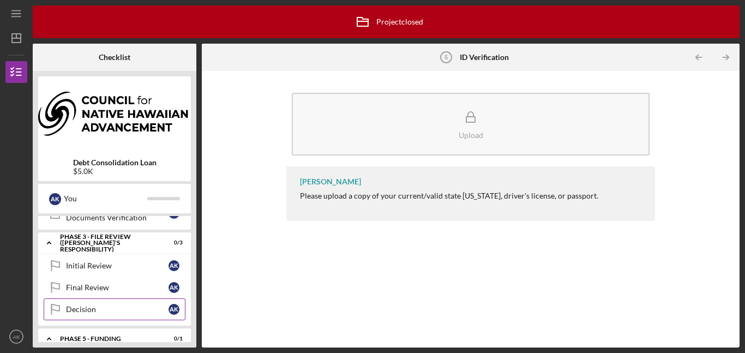
scroll to position [291, 0]
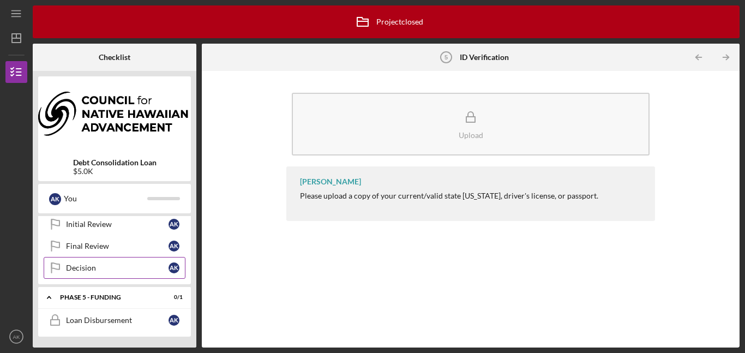
click at [72, 272] on link "Decision Decision A K" at bounding box center [115, 268] width 142 height 22
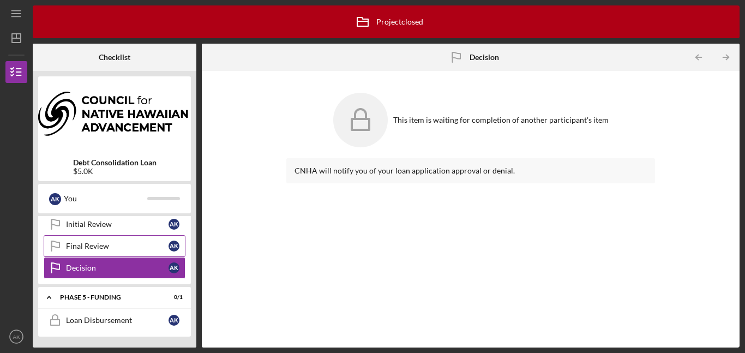
click at [79, 252] on link "Final Review Final Review A K" at bounding box center [115, 246] width 142 height 22
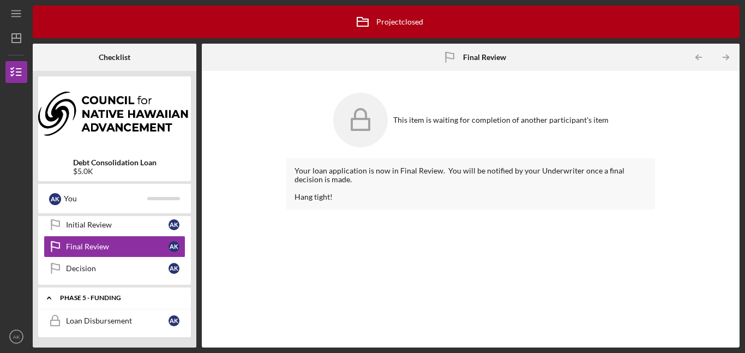
scroll to position [291, 0]
click at [129, 319] on div "Loan Disbursement" at bounding box center [117, 320] width 103 height 9
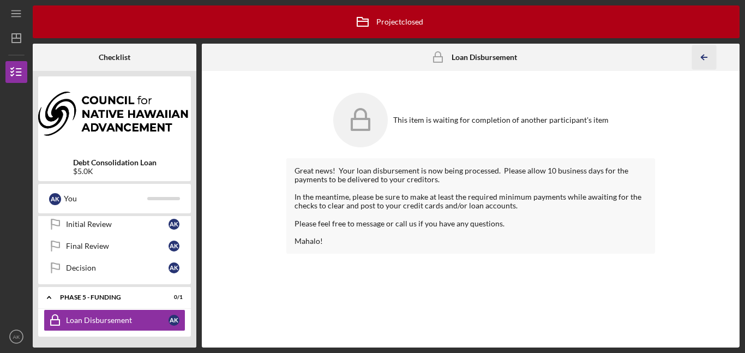
click at [699, 55] on icon "Icon/Table Pagination Arrow" at bounding box center [704, 57] width 25 height 25
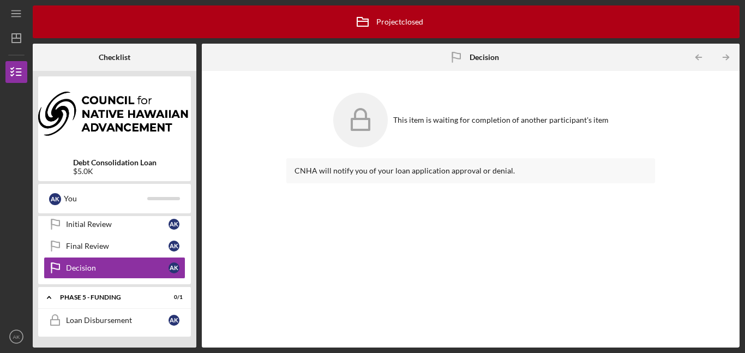
drag, startPoint x: 118, startPoint y: 64, endPoint x: 72, endPoint y: 67, distance: 46.4
click at [117, 63] on div "Checklist" at bounding box center [115, 57] width 32 height 27
click at [18, 45] on icon "Icon/Dashboard" at bounding box center [16, 38] width 27 height 27
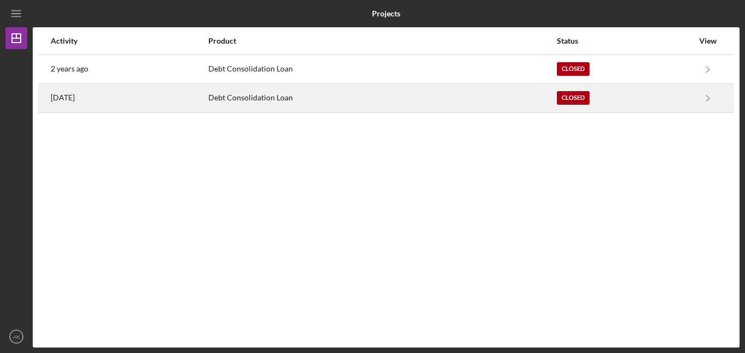
click at [134, 107] on div "3 years ago" at bounding box center [129, 98] width 157 height 27
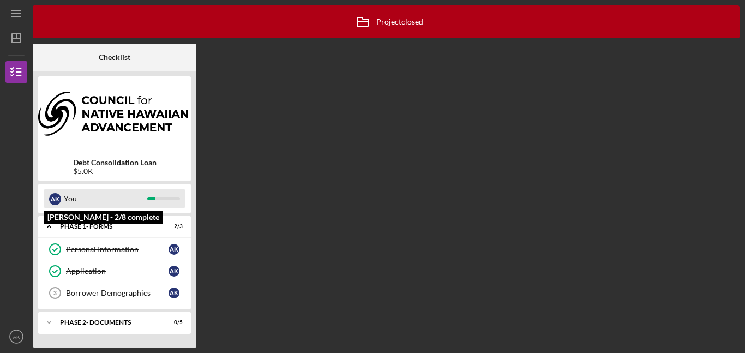
click at [105, 198] on div "You" at bounding box center [105, 198] width 83 height 19
click at [105, 200] on div "You" at bounding box center [105, 198] width 83 height 19
click at [168, 194] on div "A K You" at bounding box center [115, 198] width 142 height 19
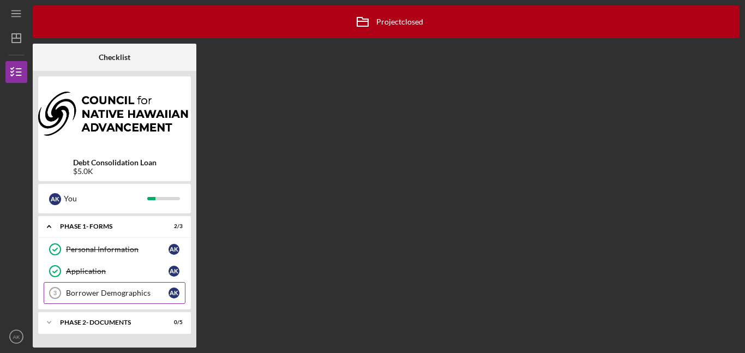
click at [123, 292] on div "Borrower Demographics" at bounding box center [117, 293] width 103 height 9
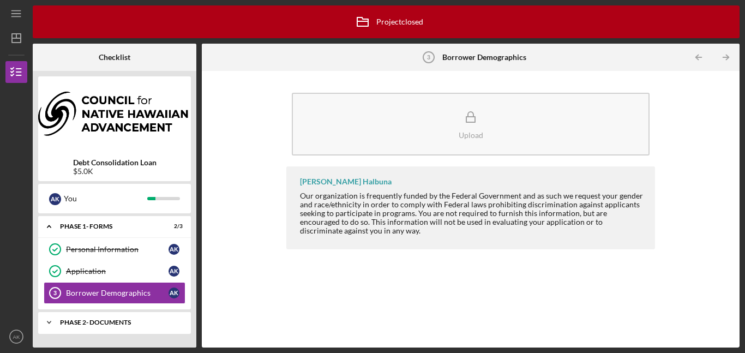
click at [134, 317] on div "Icon/Expander Phase 2- DOCUMENTS 0 / 5" at bounding box center [114, 322] width 153 height 22
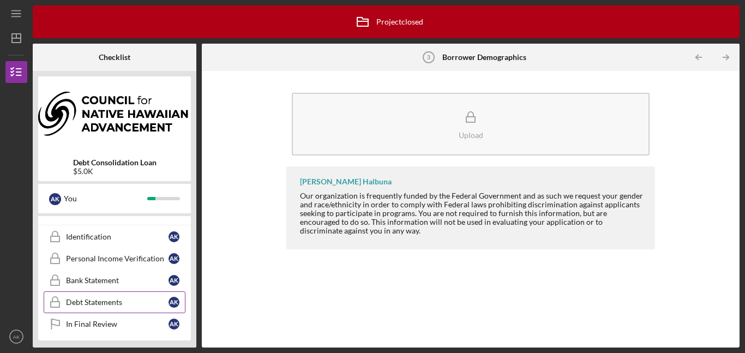
scroll to position [112, 0]
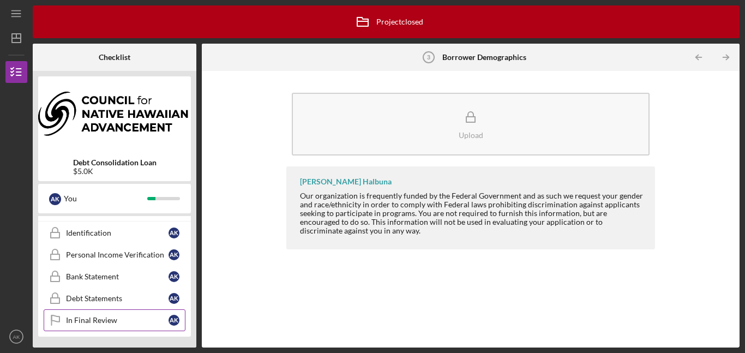
click at [135, 322] on div "In Final Review" at bounding box center [117, 320] width 103 height 9
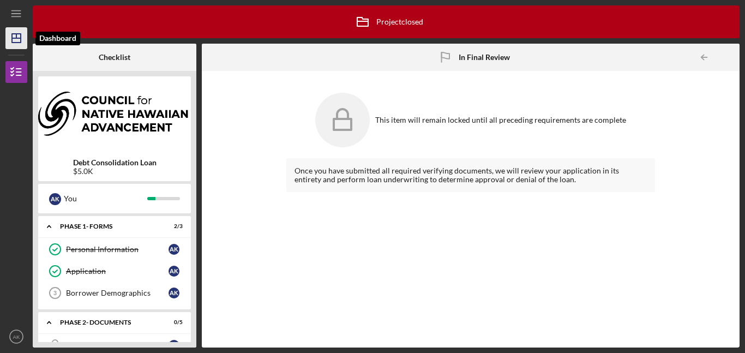
click at [13, 41] on icon "Icon/Dashboard" at bounding box center [16, 38] width 27 height 27
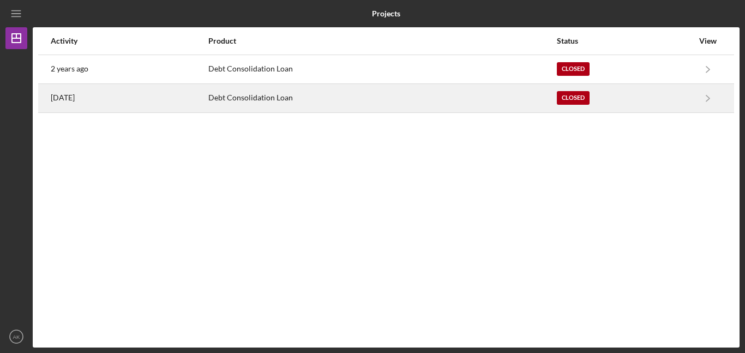
click at [107, 103] on div "3 years ago" at bounding box center [129, 98] width 157 height 27
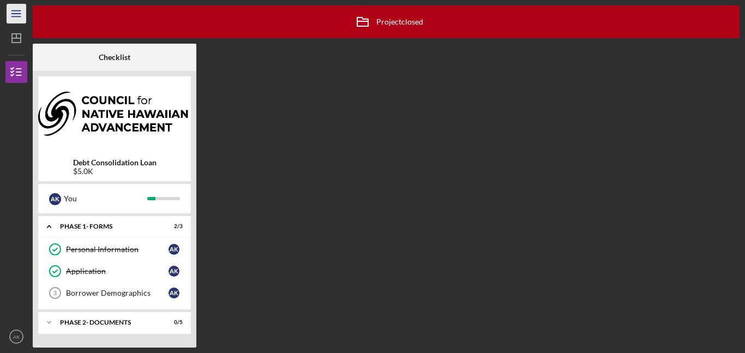
click at [15, 10] on icon "Icon/Menu" at bounding box center [16, 14] width 25 height 25
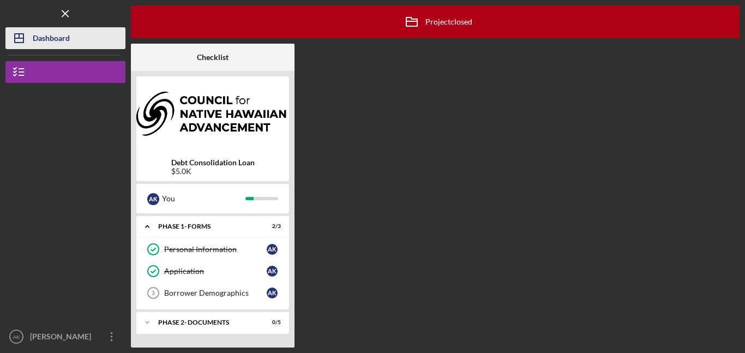
click at [80, 43] on button "Icon/Dashboard Dashboard" at bounding box center [65, 38] width 120 height 22
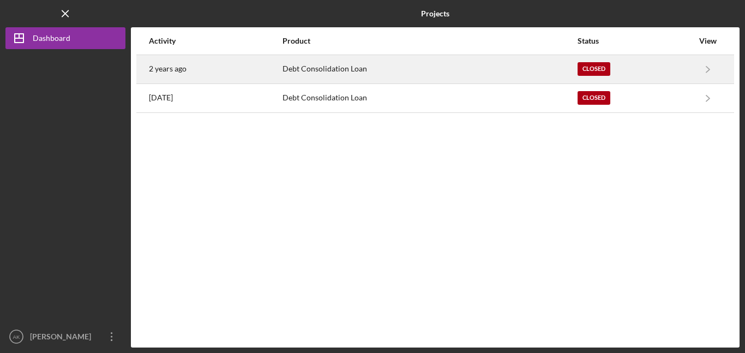
click at [600, 76] on div "Closed" at bounding box center [636, 69] width 116 height 27
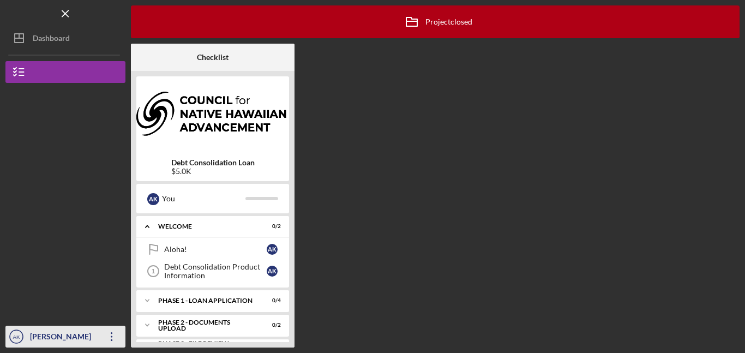
click at [92, 338] on div "Aimee Kobayashi" at bounding box center [62, 338] width 71 height 25
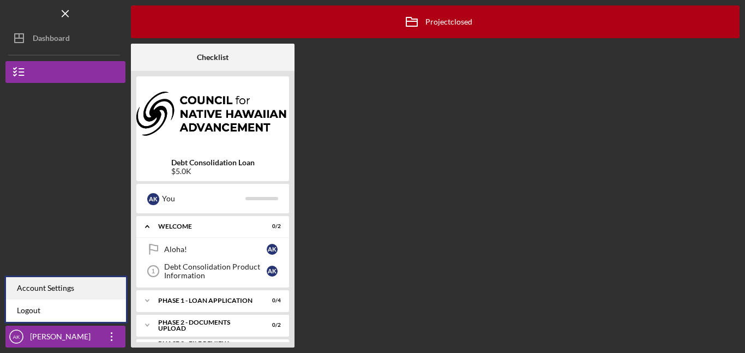
click at [71, 292] on div "Account Settings" at bounding box center [66, 288] width 120 height 22
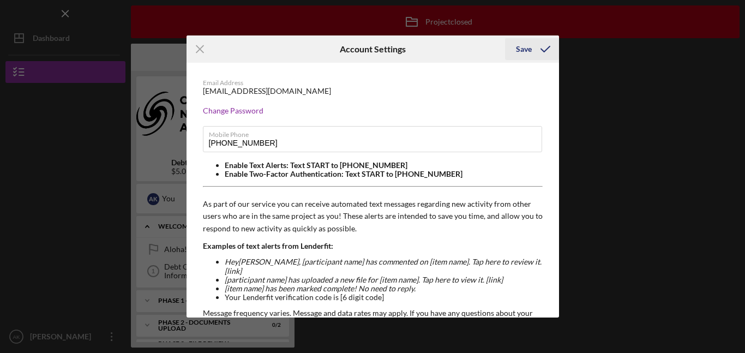
click at [525, 47] on div "Save" at bounding box center [524, 49] width 16 height 22
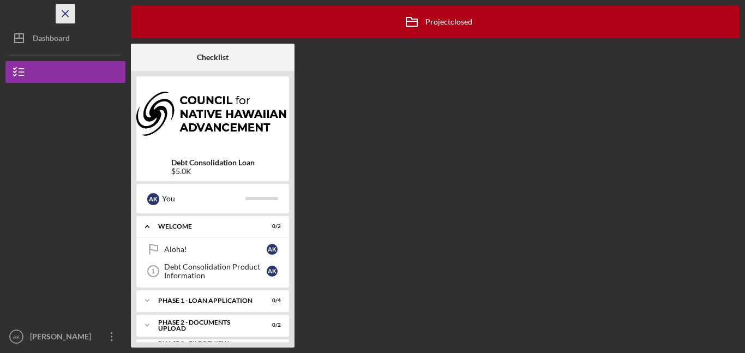
click at [68, 8] on icon "Icon/Menu Close" at bounding box center [65, 14] width 25 height 25
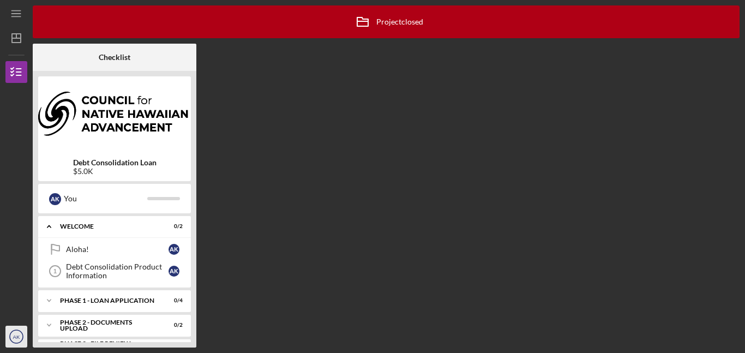
click at [19, 330] on icon "AK" at bounding box center [16, 336] width 22 height 27
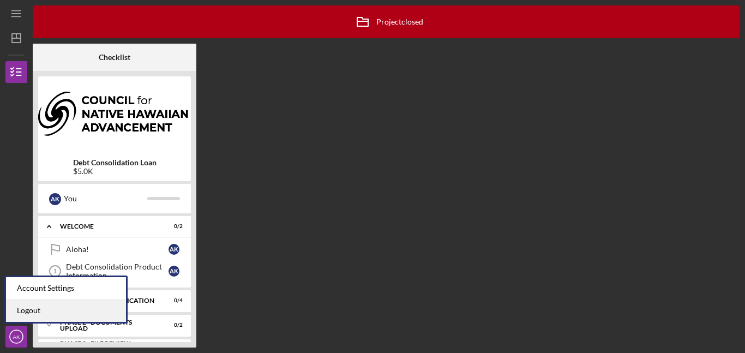
click at [45, 312] on link "Logout" at bounding box center [66, 310] width 120 height 22
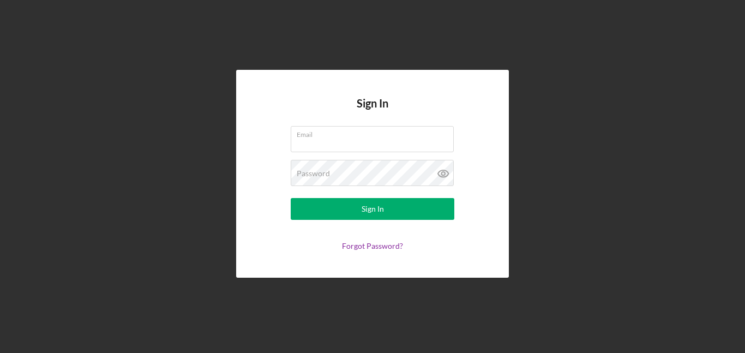
type input "[EMAIL_ADDRESS][DOMAIN_NAME]"
